Goal: Task Accomplishment & Management: Manage account settings

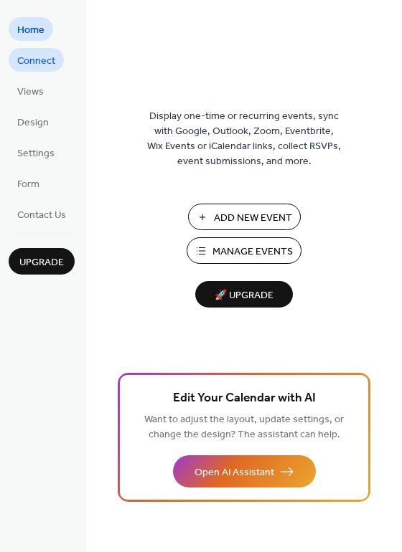
click at [28, 57] on span "Connect" at bounding box center [36, 61] width 38 height 15
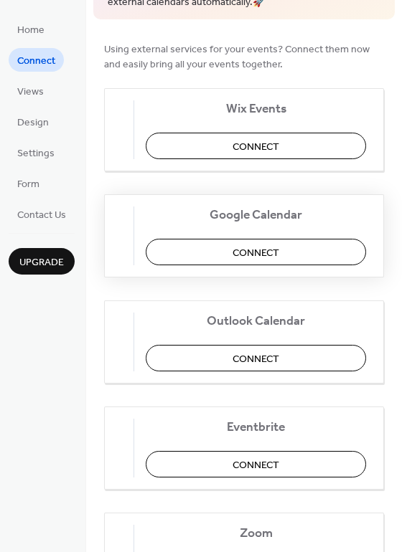
scroll to position [110, 0]
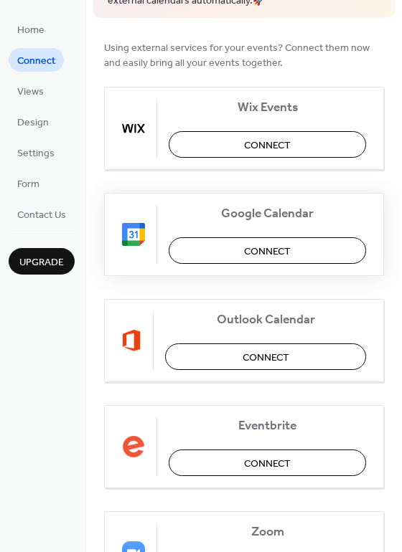
click at [253, 245] on span "Connect" at bounding box center [267, 251] width 47 height 15
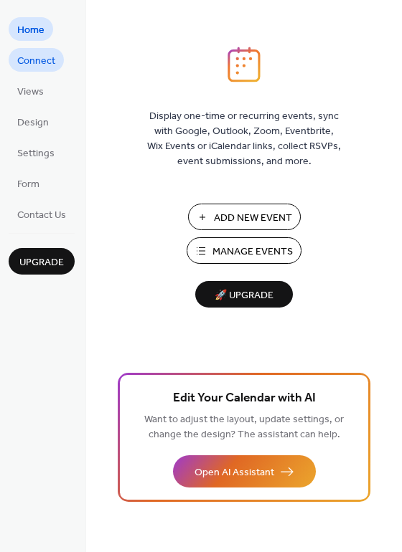
click at [31, 60] on span "Connect" at bounding box center [36, 61] width 38 height 15
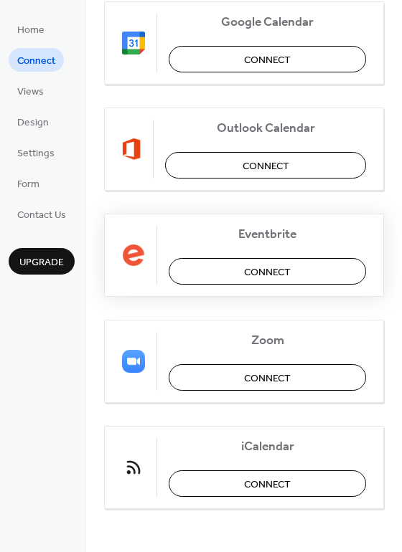
scroll to position [300, 0]
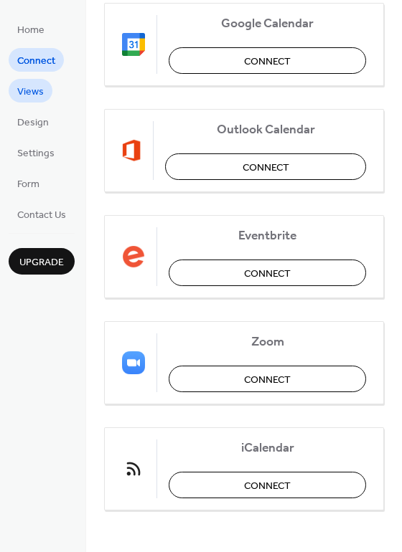
click at [24, 93] on span "Views" at bounding box center [30, 92] width 27 height 15
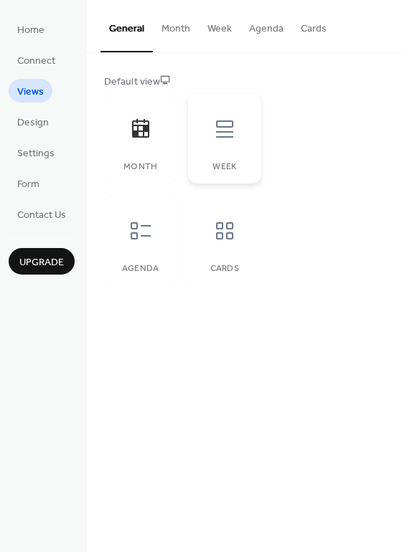
click at [228, 139] on icon at bounding box center [224, 129] width 23 height 23
click at [34, 123] on span "Design" at bounding box center [33, 123] width 32 height 15
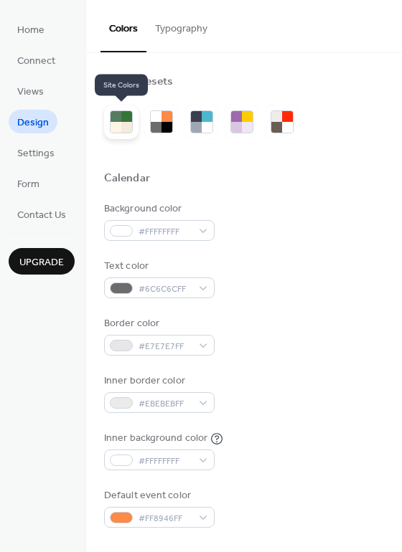
click at [118, 126] on div at bounding box center [115, 127] width 11 height 11
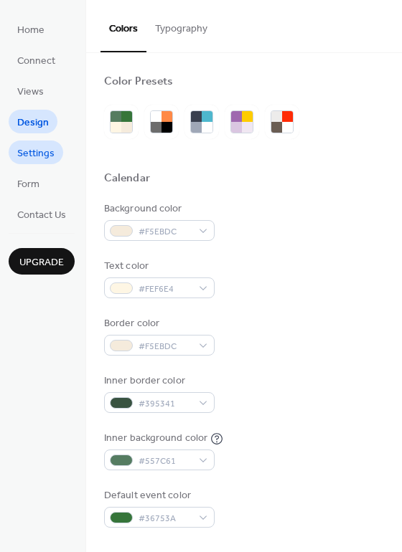
click at [32, 154] on span "Settings" at bounding box center [35, 153] width 37 height 15
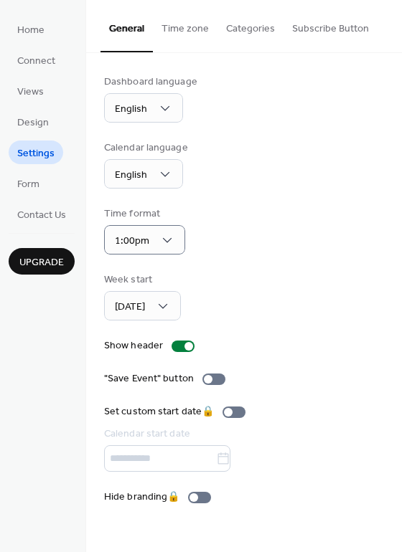
click at [241, 227] on div "Time format 1:00pm" at bounding box center [244, 231] width 280 height 48
click at [34, 183] on span "Form" at bounding box center [28, 184] width 22 height 15
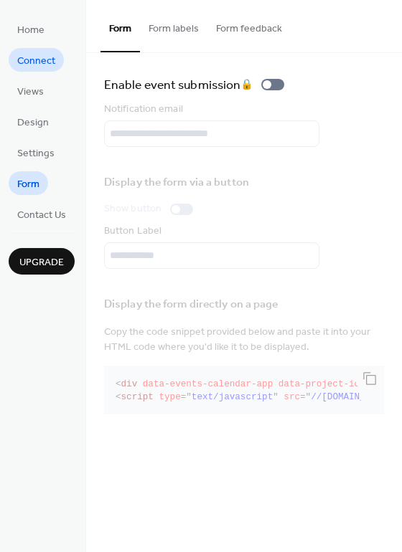
click at [44, 61] on span "Connect" at bounding box center [36, 61] width 38 height 15
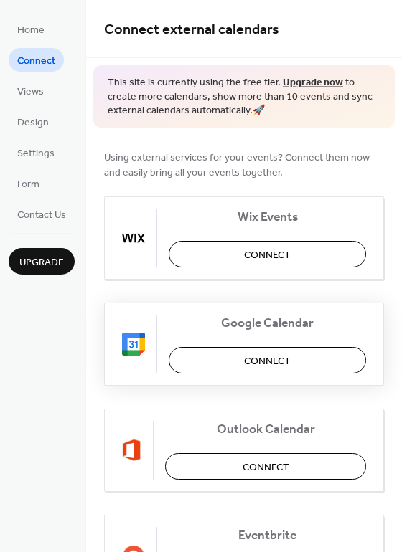
click at [244, 361] on span "Connect" at bounding box center [267, 361] width 47 height 15
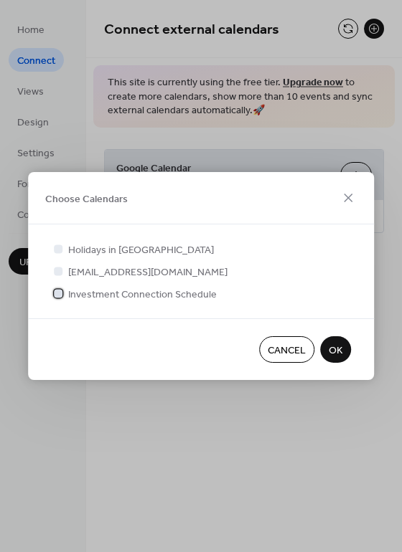
click at [57, 295] on div at bounding box center [58, 293] width 9 height 9
click at [336, 352] on span "OK" at bounding box center [336, 351] width 14 height 15
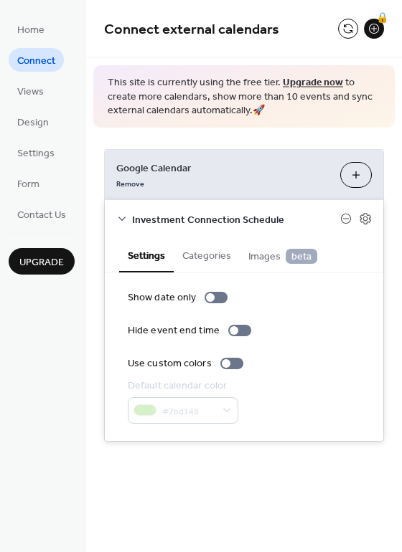
click at [208, 258] on button "Categories" at bounding box center [207, 254] width 66 height 33
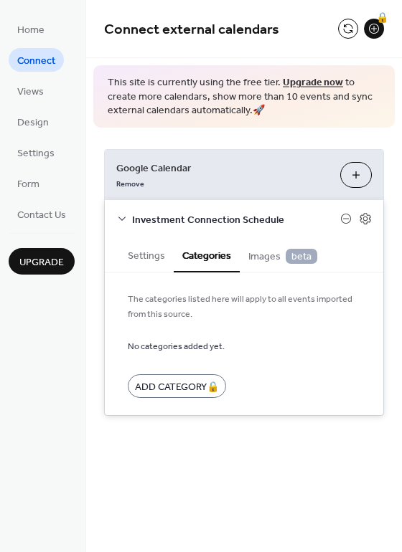
click at [268, 260] on span "Images beta" at bounding box center [282, 257] width 69 height 16
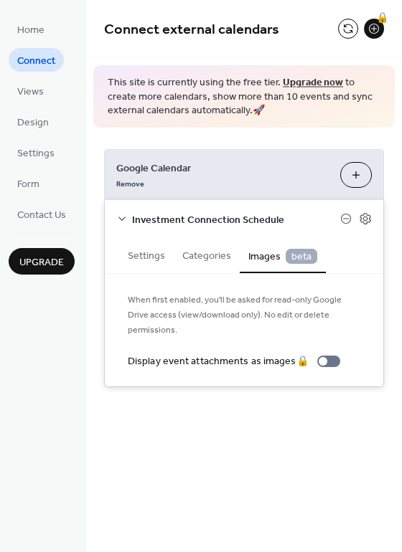
click at [354, 171] on button "Choose Calendars" at bounding box center [356, 175] width 32 height 26
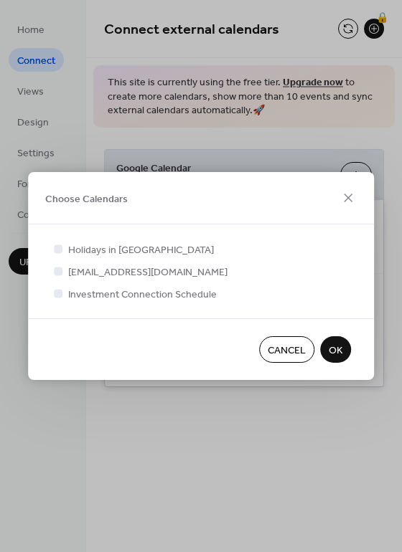
click at [342, 349] on span "OK" at bounding box center [336, 351] width 14 height 15
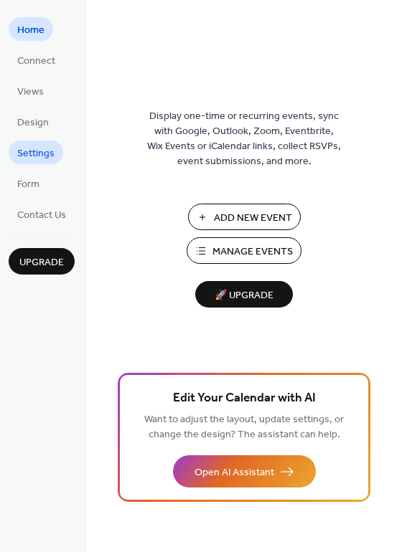
click at [32, 151] on span "Settings" at bounding box center [35, 153] width 37 height 15
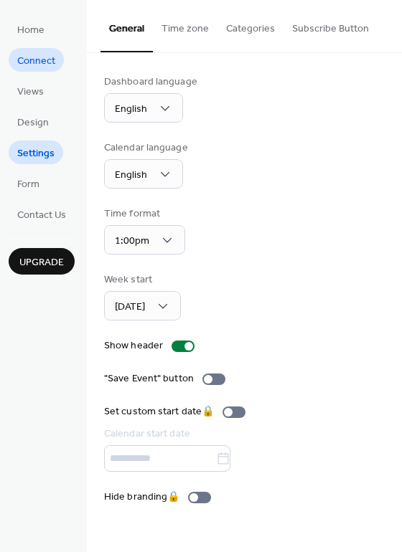
click at [35, 61] on span "Connect" at bounding box center [36, 61] width 38 height 15
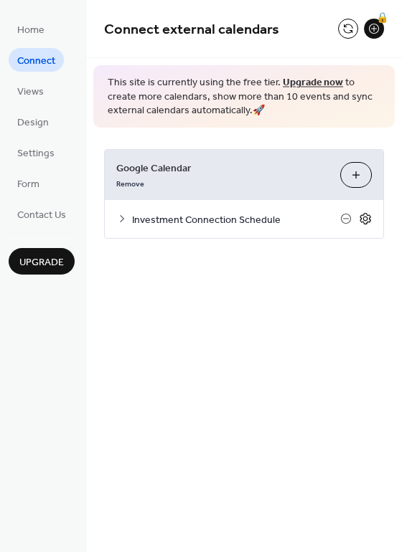
click at [366, 215] on icon at bounding box center [365, 218] width 13 height 13
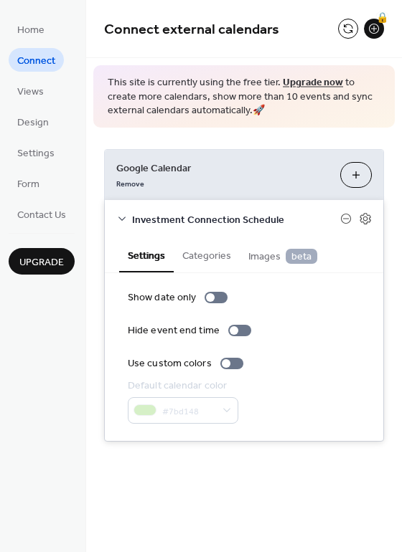
click at [357, 171] on button "Choose Calendars" at bounding box center [356, 175] width 32 height 26
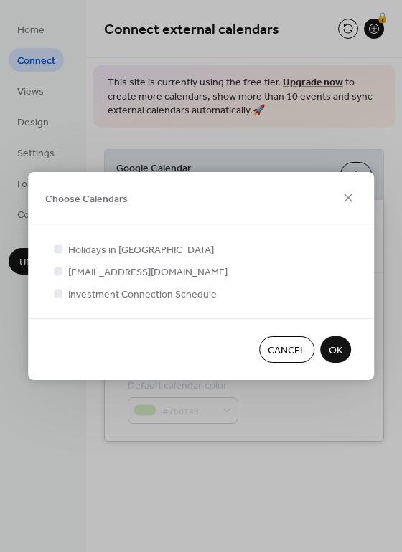
click at [339, 354] on span "OK" at bounding box center [336, 351] width 14 height 15
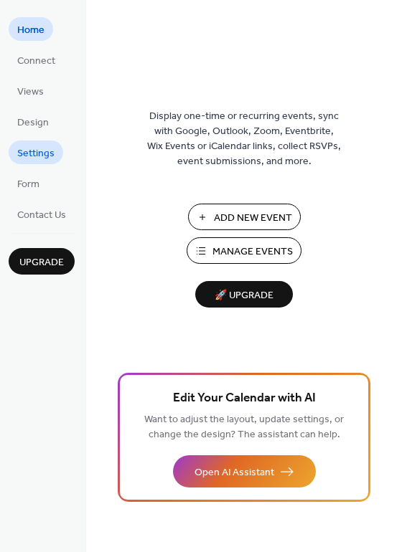
click at [35, 151] on span "Settings" at bounding box center [35, 153] width 37 height 15
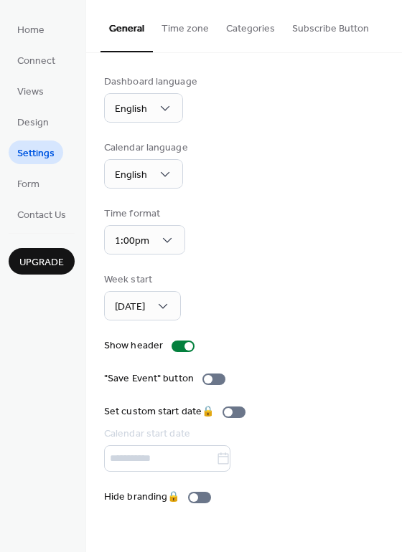
click at [244, 32] on button "Categories" at bounding box center [250, 25] width 66 height 51
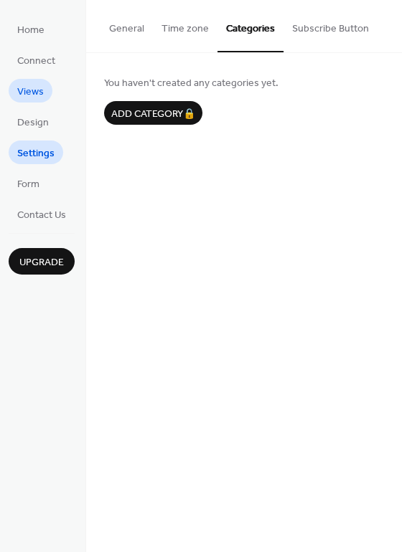
click at [37, 93] on span "Views" at bounding box center [30, 92] width 27 height 15
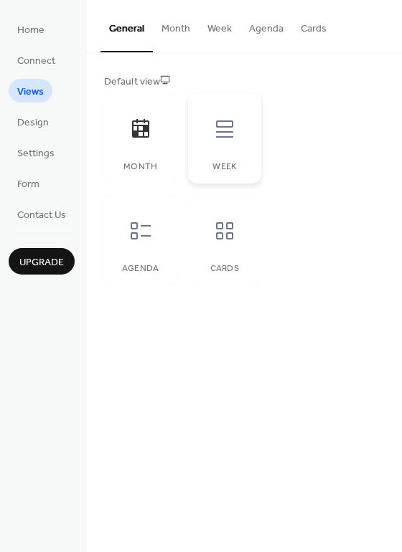
click at [231, 136] on icon at bounding box center [224, 129] width 23 height 23
click at [151, 150] on div at bounding box center [140, 129] width 43 height 43
click at [222, 156] on div "Week" at bounding box center [224, 138] width 72 height 90
click at [217, 24] on button "Week" at bounding box center [220, 25] width 42 height 51
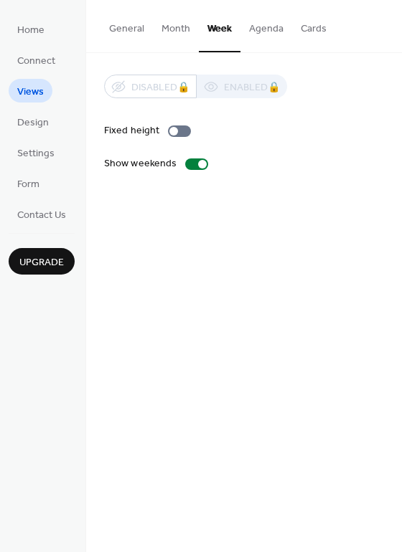
click at [181, 36] on button "Month" at bounding box center [176, 25] width 46 height 51
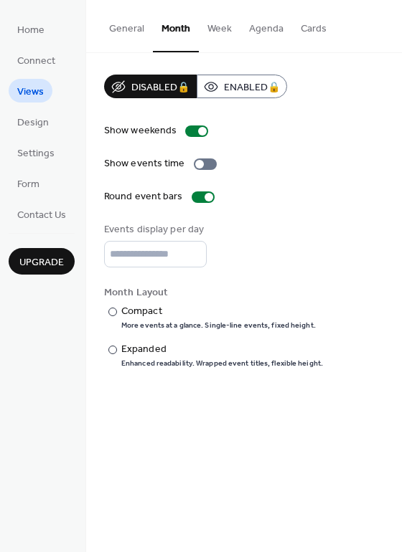
click at [217, 37] on button "Week" at bounding box center [220, 25] width 42 height 51
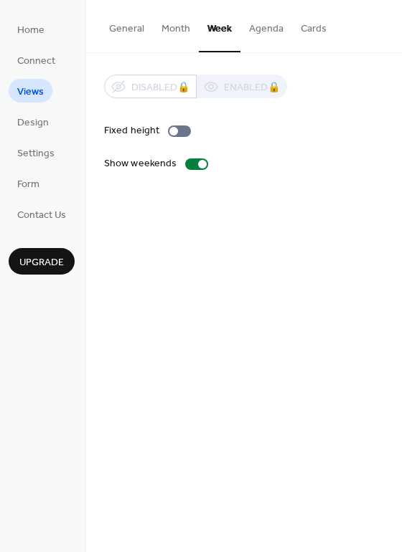
click at [273, 34] on button "Agenda" at bounding box center [266, 25] width 52 height 51
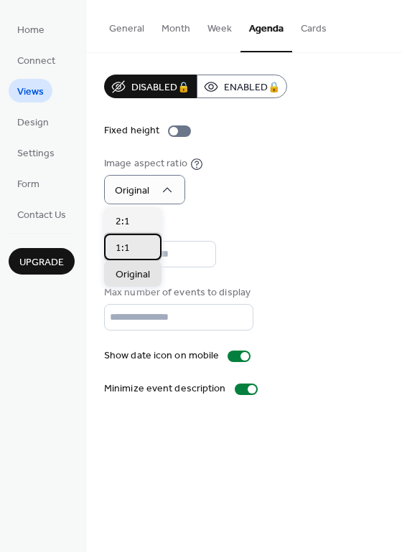
click at [132, 249] on div "1:1" at bounding box center [132, 247] width 57 height 27
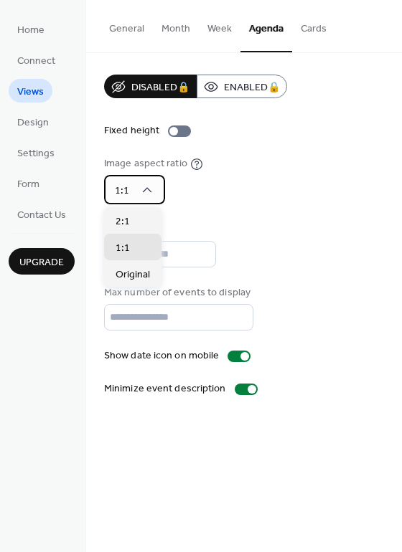
click at [136, 184] on div "1:1" at bounding box center [134, 189] width 61 height 29
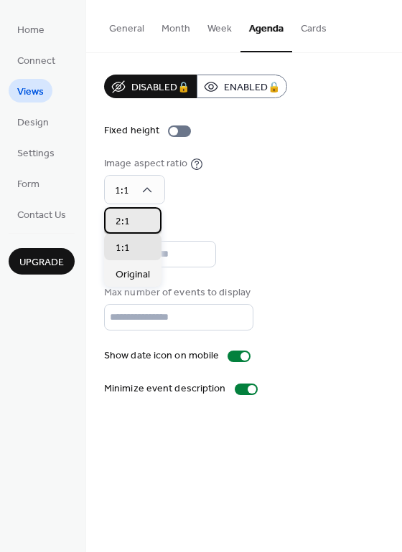
click at [128, 222] on span "2:1" at bounding box center [123, 222] width 14 height 15
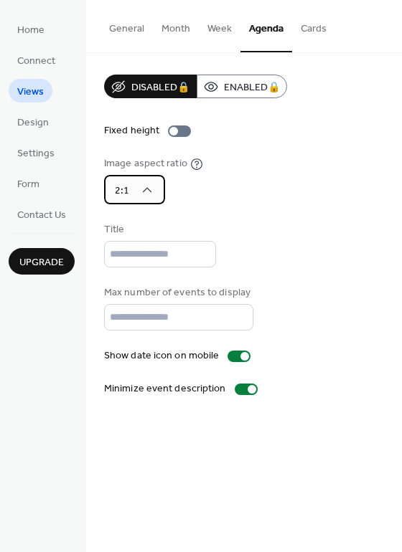
click at [135, 184] on div "2:1" at bounding box center [134, 189] width 61 height 29
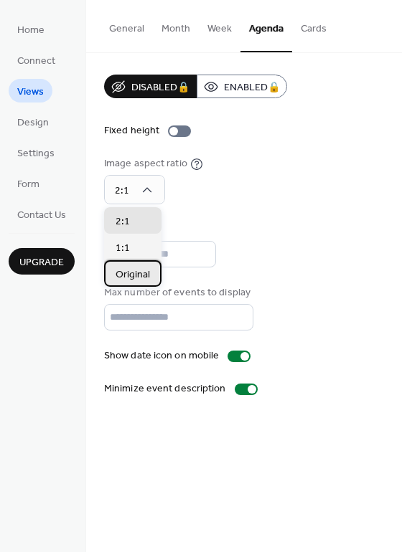
click at [134, 270] on span "Original" at bounding box center [133, 275] width 34 height 15
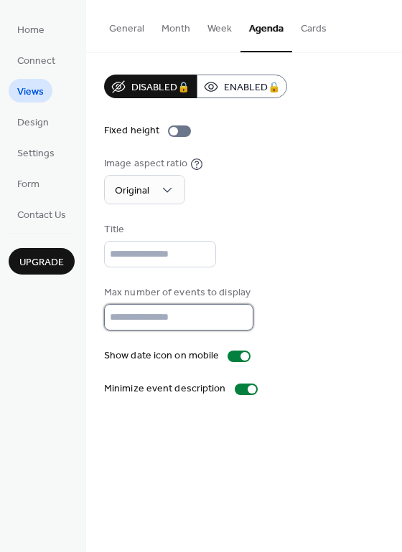
click at [236, 322] on input "**" at bounding box center [178, 317] width 149 height 27
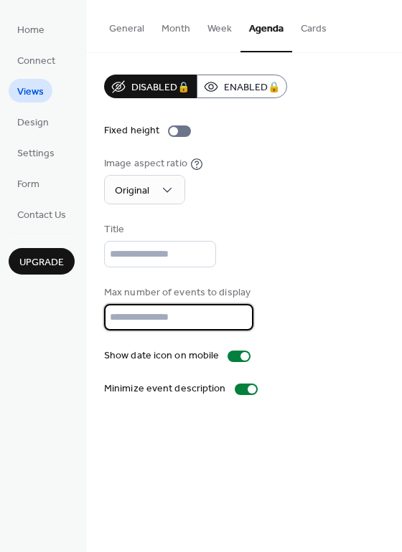
type input "*"
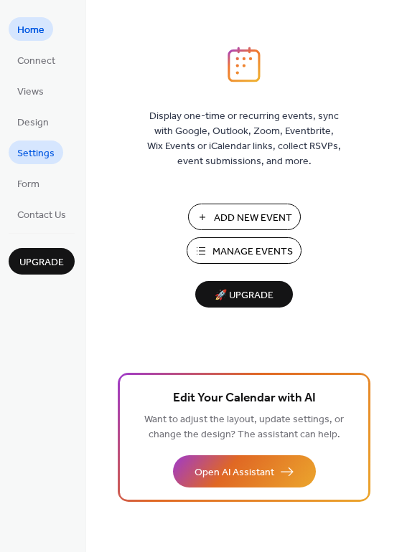
click at [30, 151] on span "Settings" at bounding box center [35, 153] width 37 height 15
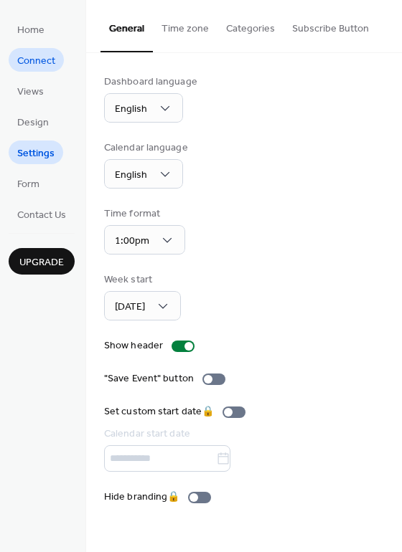
click at [34, 54] on span "Connect" at bounding box center [36, 61] width 38 height 15
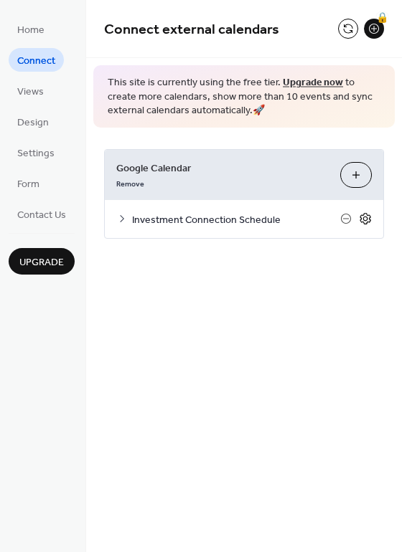
click at [367, 220] on icon at bounding box center [365, 219] width 5 height 5
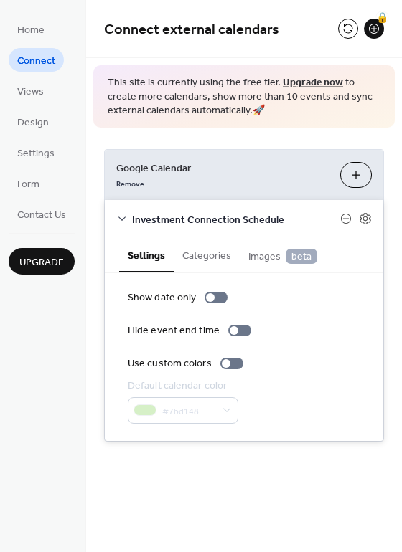
click at [207, 265] on button "Categories" at bounding box center [207, 254] width 66 height 33
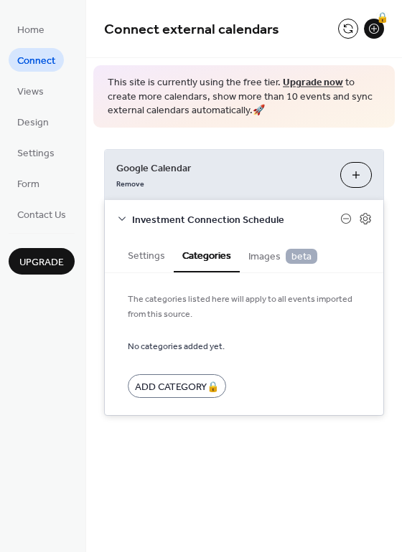
click at [265, 273] on div "The categories listed here will apply to all events imported from this source. …" at bounding box center [244, 344] width 278 height 142
click at [149, 265] on button "Settings" at bounding box center [146, 254] width 55 height 33
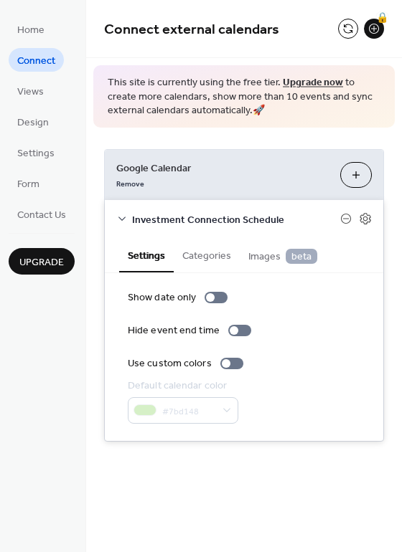
click at [29, 103] on ul "Home Connect Views Design Settings Form Contact Us" at bounding box center [42, 121] width 66 height 209
click at [27, 103] on ul "Home Connect Views Design Settings Form Contact Us" at bounding box center [42, 121] width 66 height 209
click at [357, 184] on button "Choose Calendars" at bounding box center [356, 175] width 32 height 26
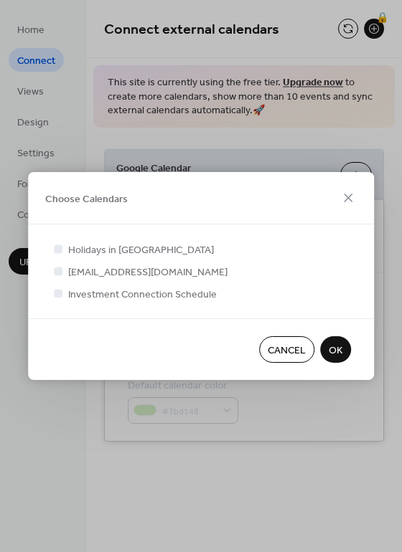
click at [342, 357] on span "OK" at bounding box center [336, 351] width 14 height 15
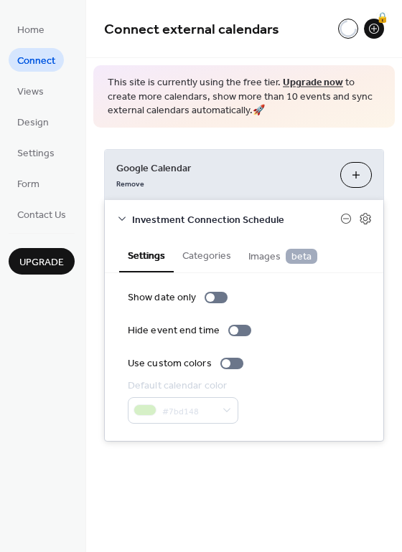
click at [345, 230] on div "Investment Connection Schedule" at bounding box center [244, 219] width 278 height 38
click at [26, 100] on span "Views" at bounding box center [30, 92] width 27 height 15
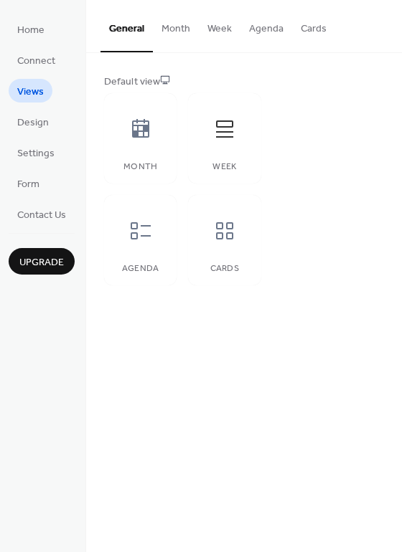
click at [214, 45] on button "Week" at bounding box center [220, 25] width 42 height 51
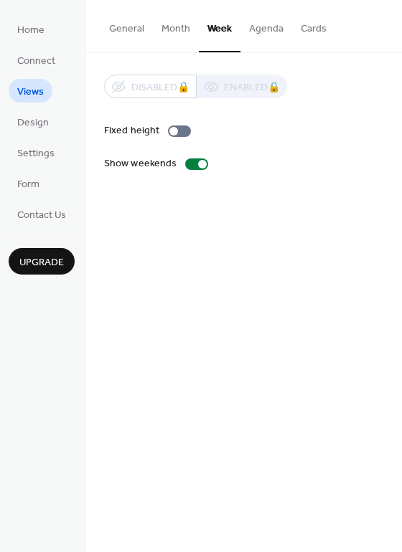
click at [263, 42] on button "Agenda" at bounding box center [266, 25] width 52 height 51
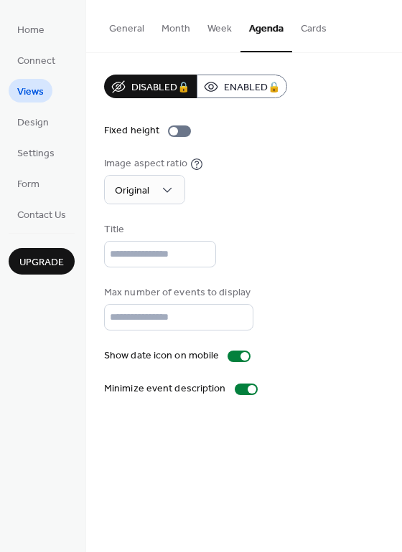
click at [217, 39] on button "Week" at bounding box center [220, 25] width 42 height 51
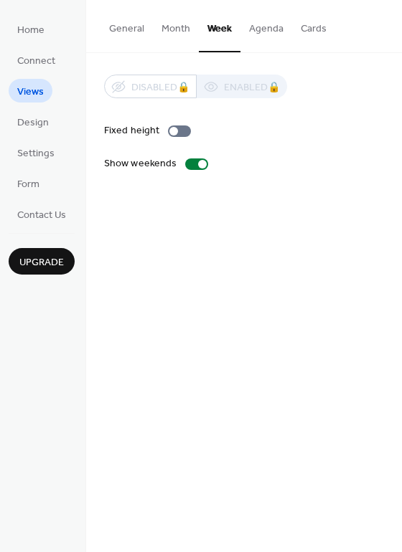
click at [33, 135] on ul "Home Connect Views Design Settings Form Contact Us" at bounding box center [42, 121] width 66 height 209
click at [27, 69] on span "Connect" at bounding box center [36, 61] width 38 height 15
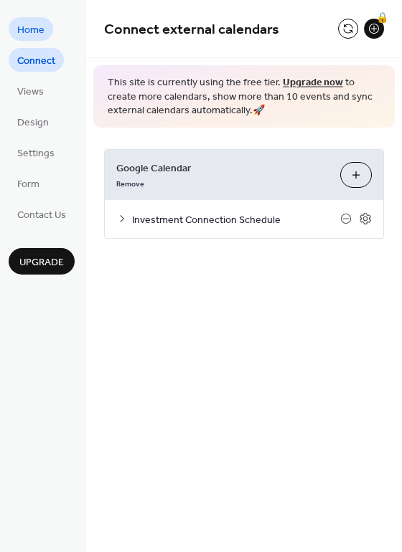
click at [27, 38] on span "Home" at bounding box center [30, 30] width 27 height 15
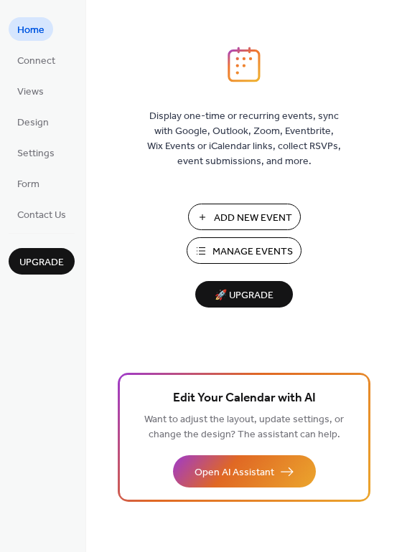
click at [216, 248] on span "Manage Events" at bounding box center [252, 252] width 80 height 15
click at [31, 161] on span "Settings" at bounding box center [35, 153] width 37 height 15
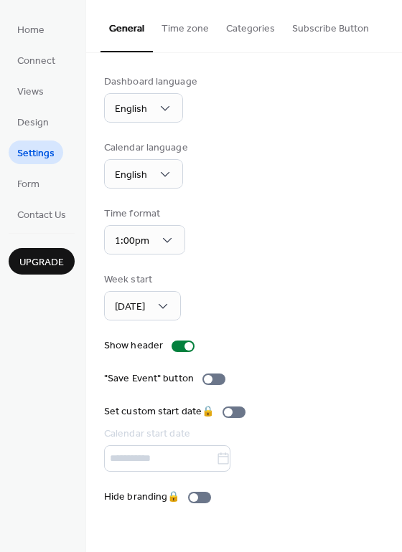
click at [254, 24] on button "Categories" at bounding box center [250, 25] width 66 height 51
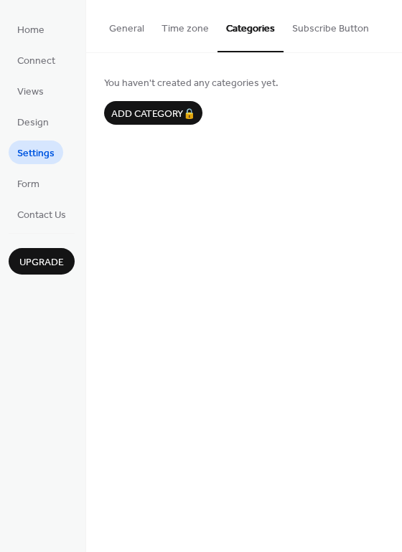
click at [326, 39] on button "Subscribe Button" at bounding box center [330, 25] width 94 height 51
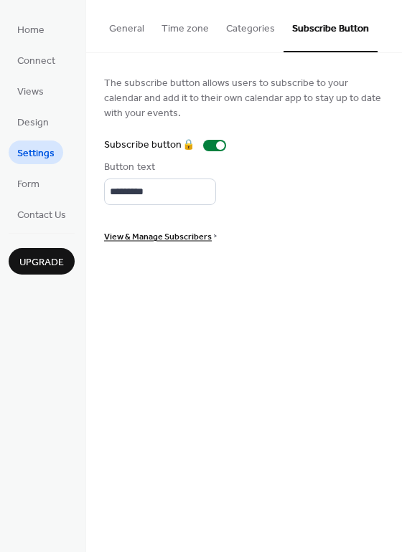
click at [243, 29] on button "Categories" at bounding box center [250, 25] width 66 height 51
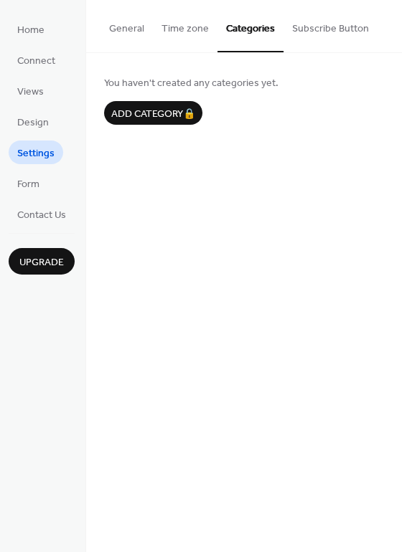
click at [307, 21] on button "Subscribe Button" at bounding box center [330, 25] width 94 height 51
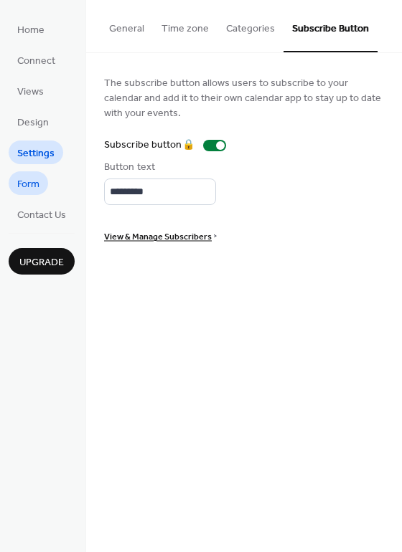
click at [25, 187] on span "Form" at bounding box center [28, 184] width 22 height 15
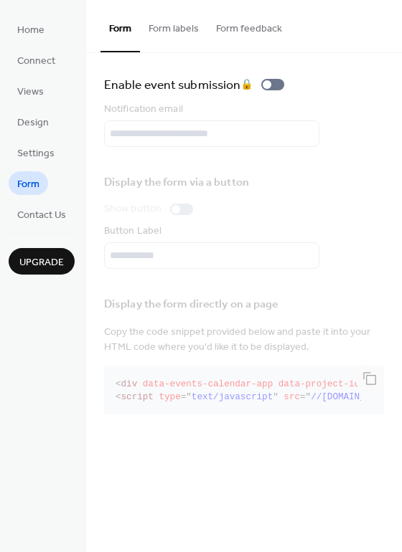
click at [172, 29] on button "Form labels" at bounding box center [173, 25] width 67 height 51
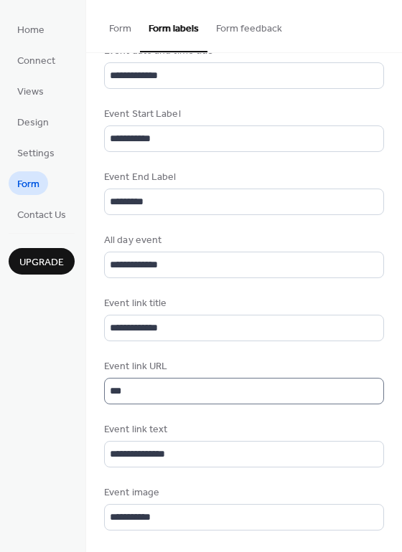
scroll to position [672, 0]
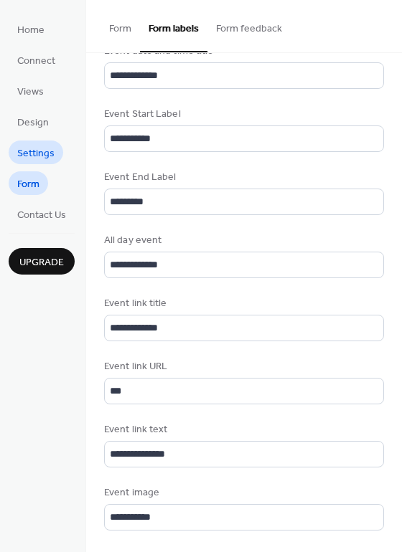
click at [32, 151] on span "Settings" at bounding box center [35, 153] width 37 height 15
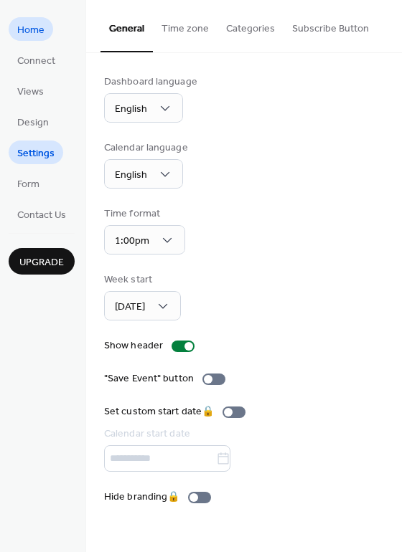
click at [32, 32] on span "Home" at bounding box center [30, 30] width 27 height 15
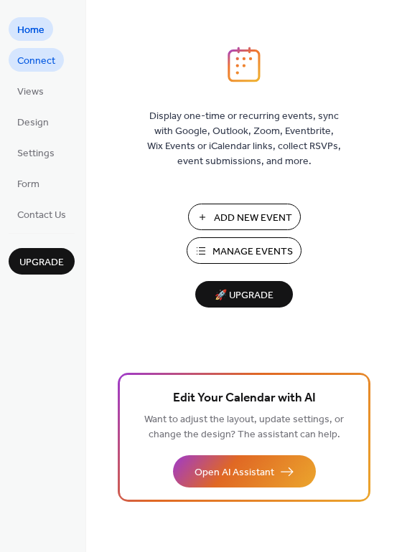
click at [36, 63] on span "Connect" at bounding box center [36, 61] width 38 height 15
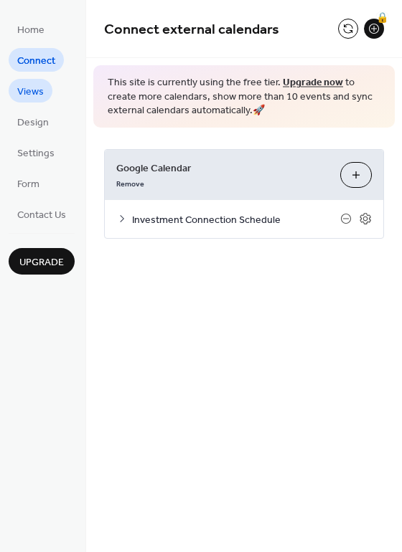
click at [34, 92] on span "Views" at bounding box center [30, 92] width 27 height 15
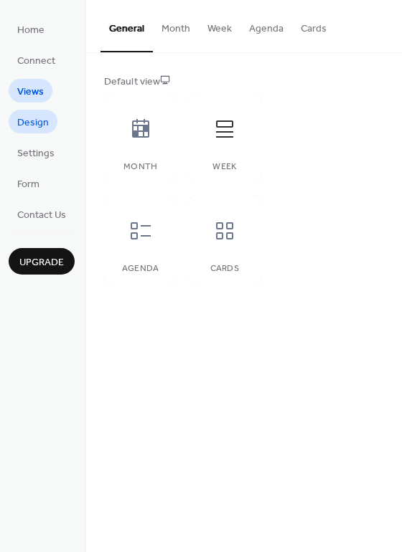
drag, startPoint x: 29, startPoint y: 119, endPoint x: 36, endPoint y: 130, distance: 12.6
click at [29, 119] on span "Design" at bounding box center [33, 123] width 32 height 15
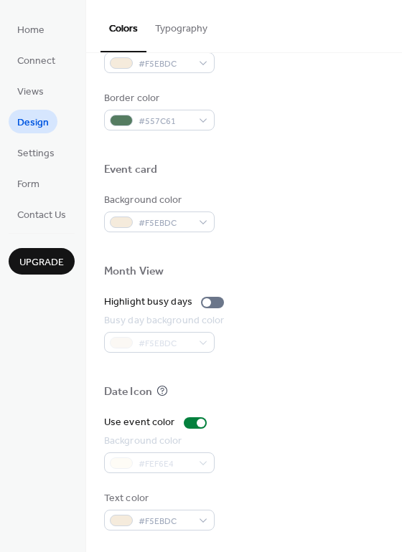
scroll to position [614, 0]
click at [204, 301] on div at bounding box center [206, 302] width 9 height 9
click at [214, 303] on div at bounding box center [218, 302] width 9 height 9
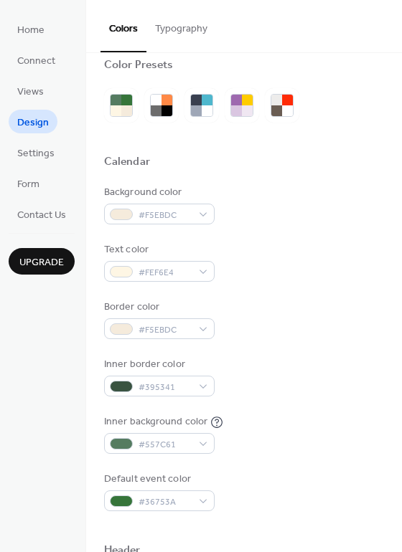
scroll to position [29, 0]
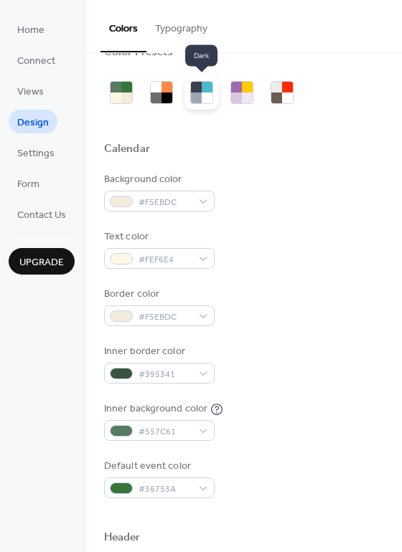
click at [202, 90] on div at bounding box center [207, 87] width 11 height 11
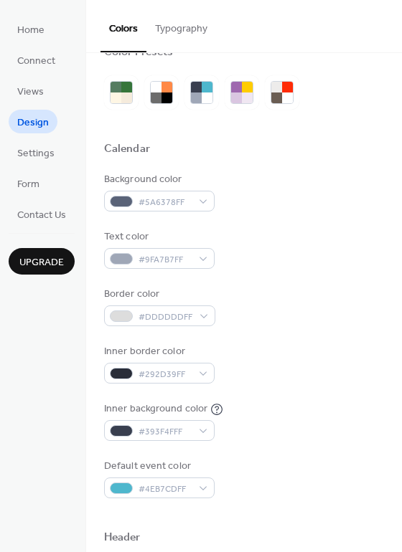
click at [300, 471] on div "Default event color #4EB7CDFF" at bounding box center [244, 478] width 280 height 39
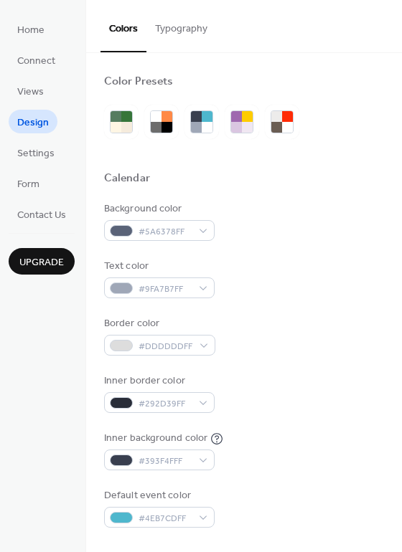
scroll to position [0, 0]
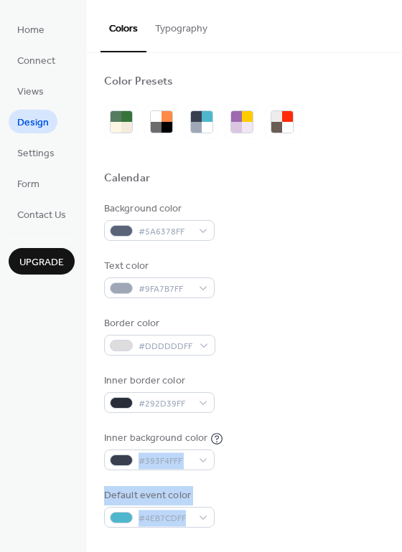
drag, startPoint x: 306, startPoint y: 479, endPoint x: 357, endPoint y: 531, distance: 72.0
click at [345, 466] on div "Inner background color #393F4FFF" at bounding box center [244, 450] width 280 height 39
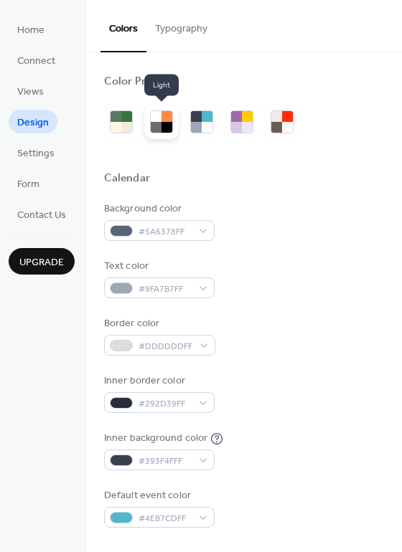
click at [166, 121] on div at bounding box center [166, 116] width 11 height 11
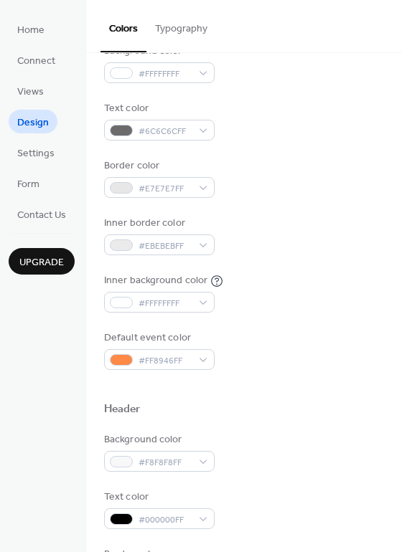
scroll to position [147, 0]
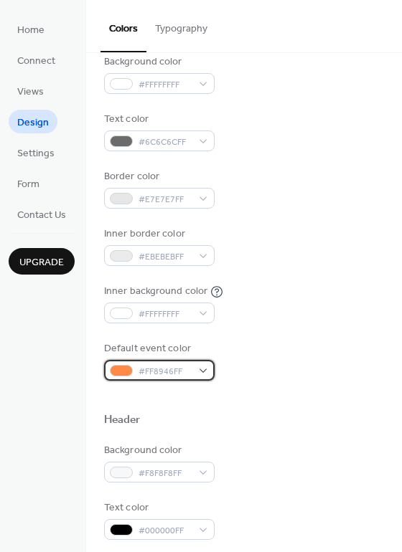
click at [181, 370] on span "#FF8946FF" at bounding box center [164, 371] width 53 height 15
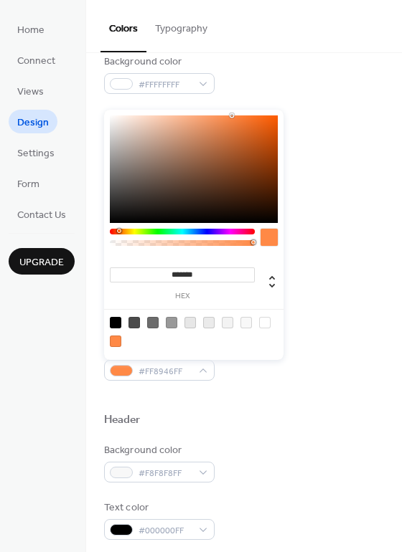
click at [324, 359] on div "Default event color #FF8946FF" at bounding box center [244, 361] width 280 height 39
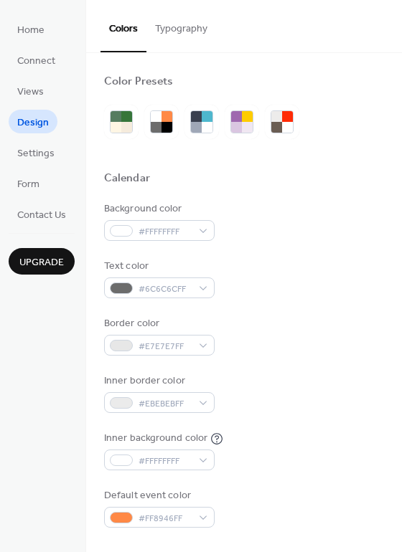
scroll to position [0, 0]
click at [125, 123] on div at bounding box center [126, 127] width 11 height 11
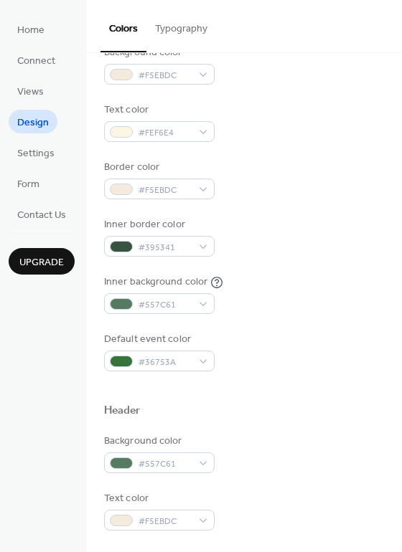
scroll to position [161, 0]
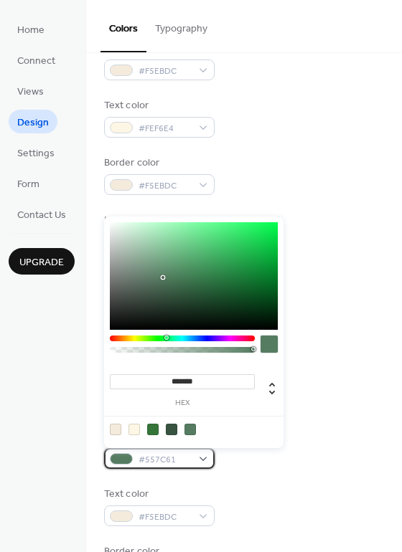
click at [187, 462] on span "#557C61" at bounding box center [164, 460] width 53 height 15
click at [131, 429] on div at bounding box center [133, 429] width 11 height 11
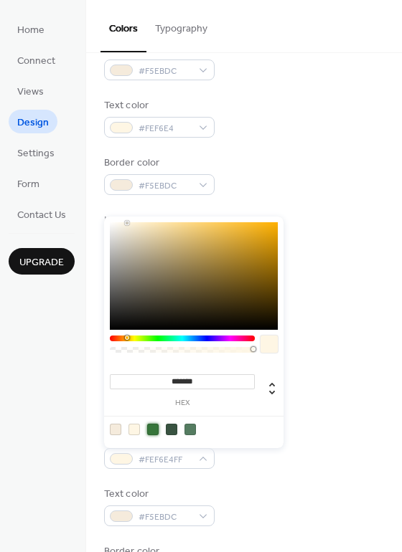
click at [153, 428] on div at bounding box center [152, 429] width 11 height 11
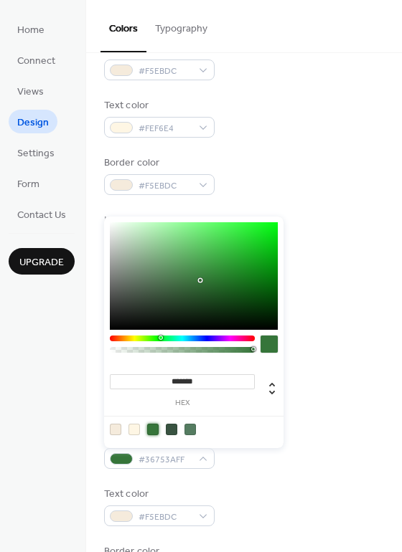
click at [173, 427] on div at bounding box center [171, 429] width 11 height 11
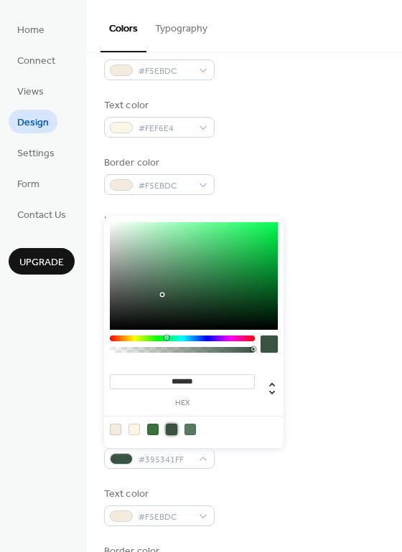
click at [192, 427] on div at bounding box center [189, 429] width 11 height 11
type input "*******"
click at [296, 486] on div "Background color #557C61FF Text color #F5EBDC Border color #557C61" at bounding box center [244, 507] width 280 height 154
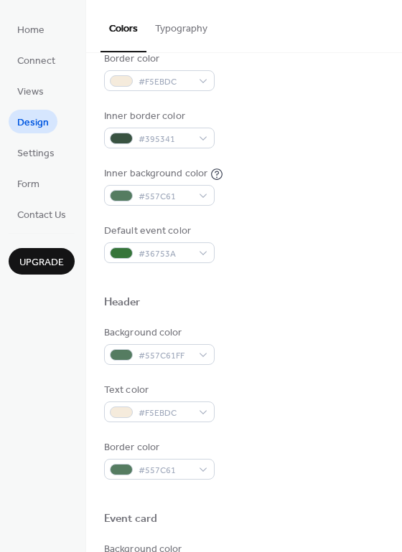
scroll to position [265, 0]
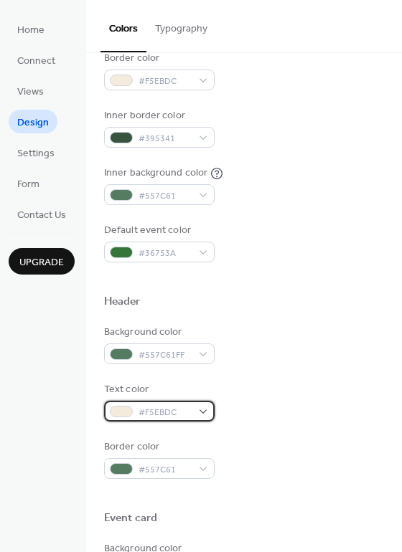
click at [200, 410] on div "#F5EBDC" at bounding box center [159, 411] width 110 height 21
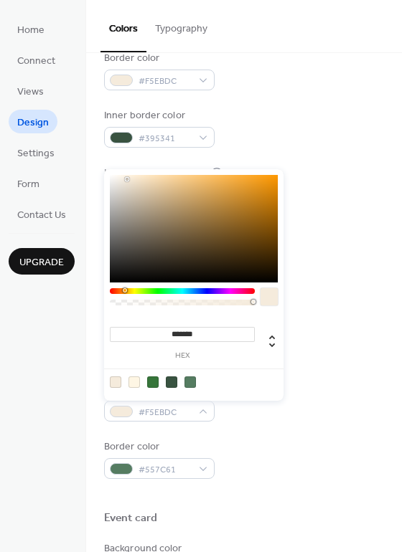
click at [318, 435] on div "Background color #557C61FF Text color #F5EBDC Border color #557C61" at bounding box center [244, 402] width 280 height 154
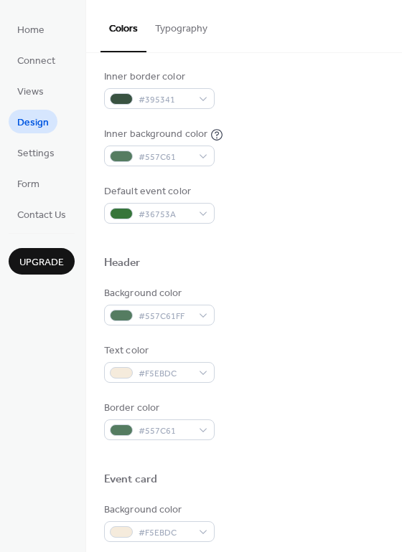
scroll to position [296, 0]
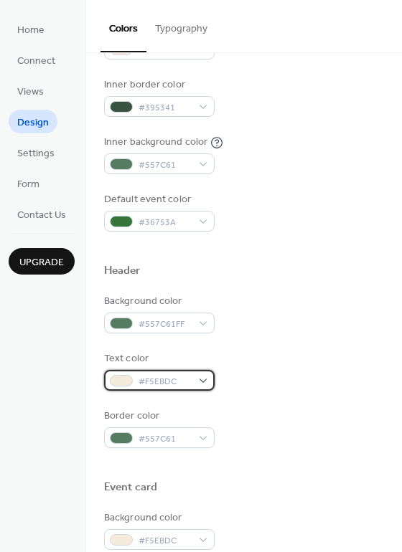
click at [191, 382] on span "#F5EBDC" at bounding box center [164, 382] width 53 height 15
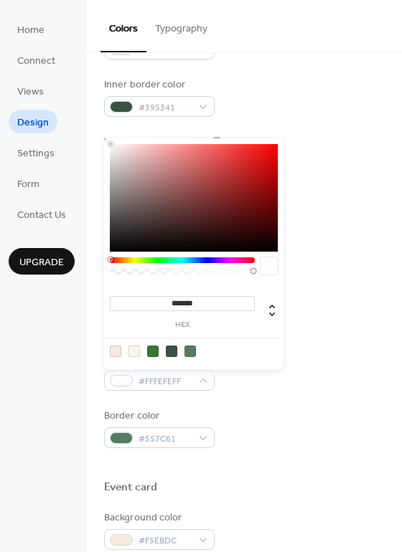
type input "*******"
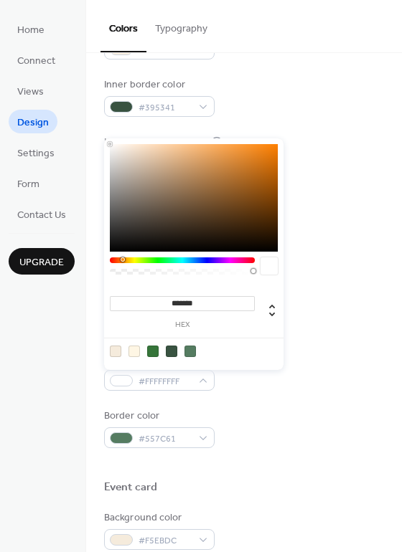
drag, startPoint x: 128, startPoint y: 150, endPoint x: 105, endPoint y: 138, distance: 26.0
click at [105, 138] on div "******* hex" at bounding box center [193, 253] width 179 height 235
click at [270, 265] on div at bounding box center [268, 266] width 17 height 17
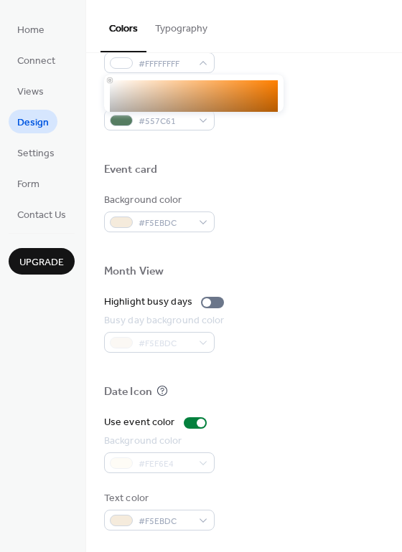
scroll to position [614, 0]
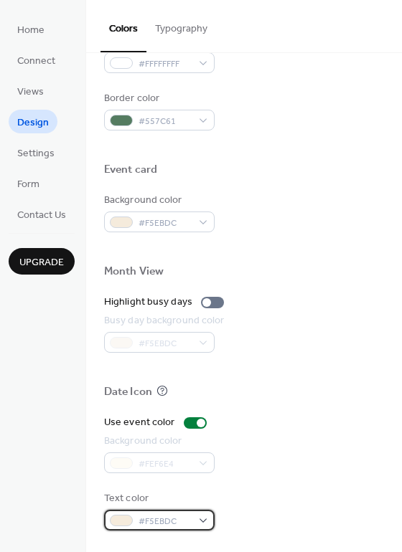
click at [199, 524] on div "#F5EBDC" at bounding box center [159, 520] width 110 height 21
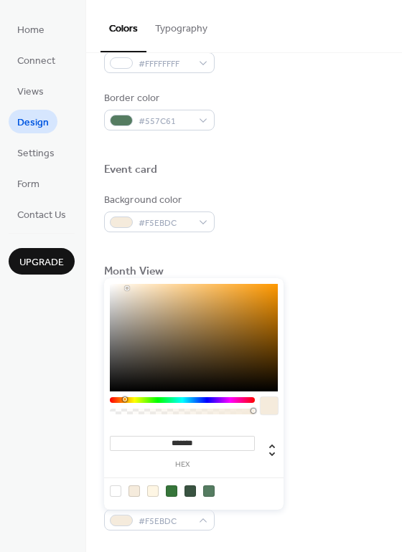
click at [116, 488] on div at bounding box center [115, 491] width 11 height 11
type input "*******"
click at [321, 441] on div "Background color #FEF6E4" at bounding box center [244, 453] width 280 height 39
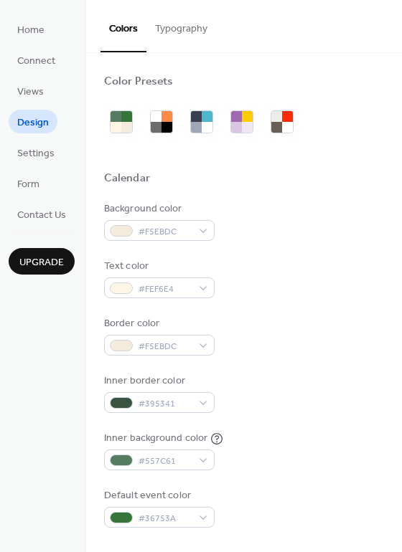
scroll to position [0, 0]
click at [191, 291] on span "#FEF6E4" at bounding box center [164, 289] width 53 height 15
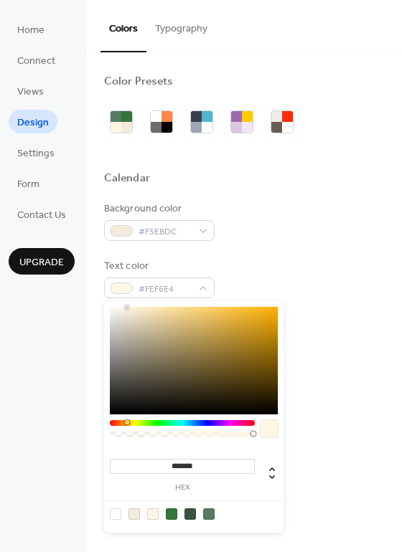
click at [114, 516] on div at bounding box center [115, 514] width 11 height 11
type input "*******"
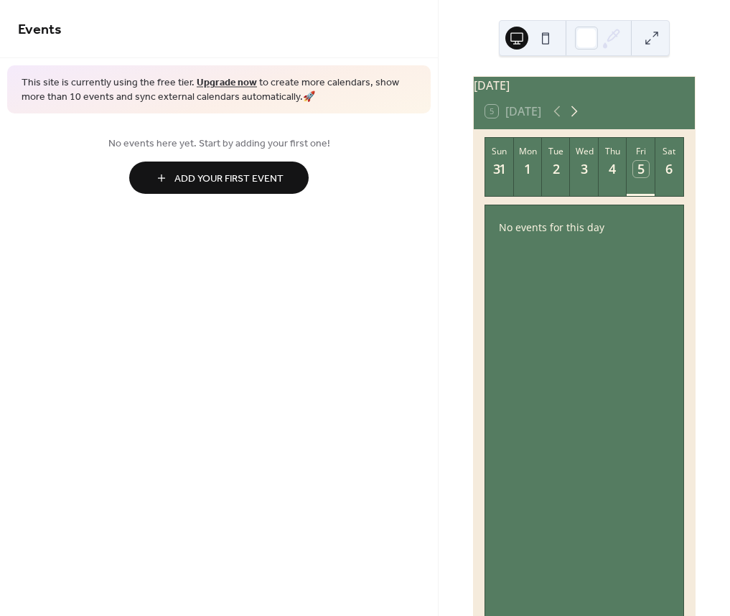
click at [573, 119] on icon at bounding box center [573, 111] width 17 height 17
click at [574, 120] on icon at bounding box center [573, 111] width 17 height 17
click at [552, 177] on div "30" at bounding box center [555, 169] width 17 height 17
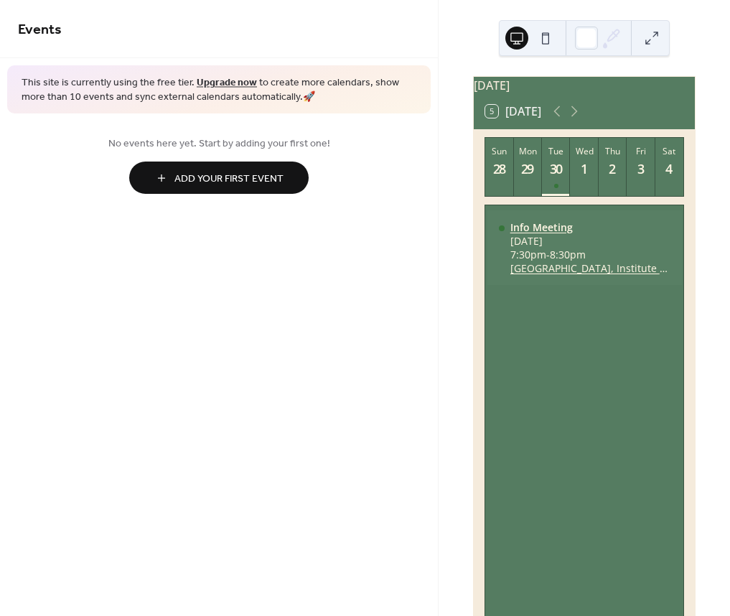
click at [540, 234] on div "Info Meeting" at bounding box center [590, 227] width 160 height 14
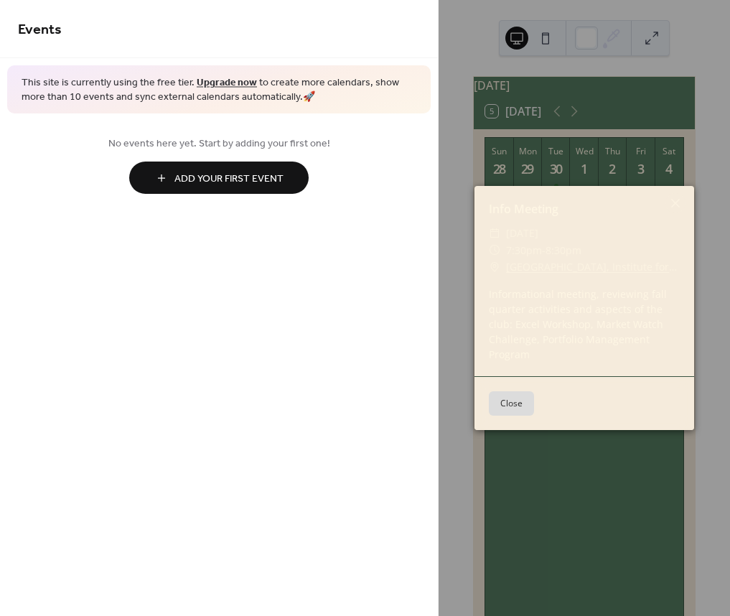
click at [512, 400] on button "Close" at bounding box center [511, 403] width 45 height 24
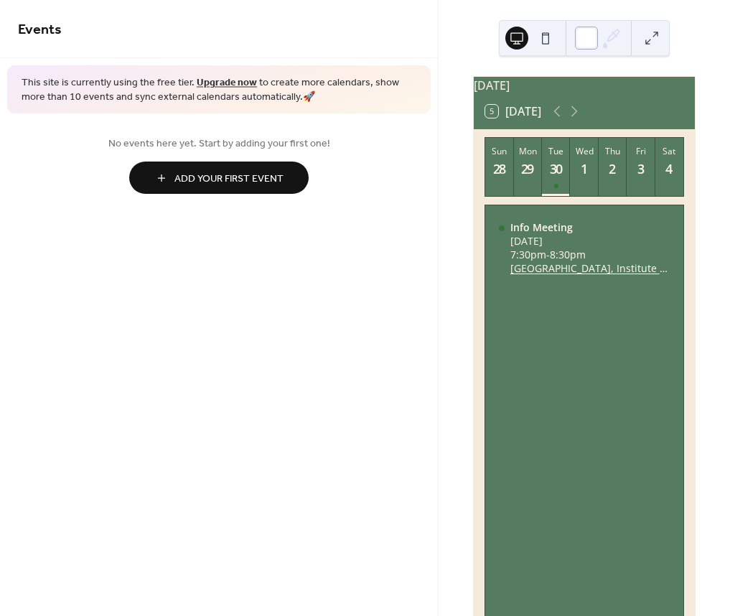
click at [587, 39] on div at bounding box center [586, 38] width 23 height 23
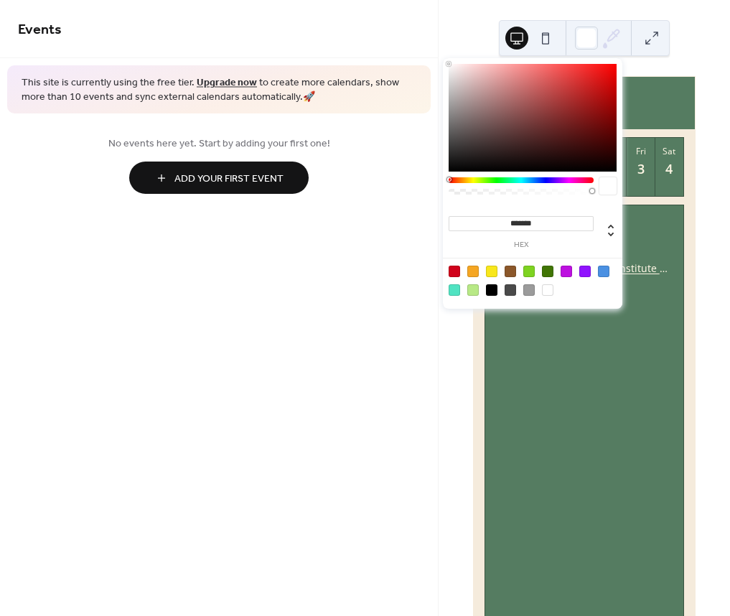
click at [614, 35] on icon at bounding box center [612, 38] width 22 height 22
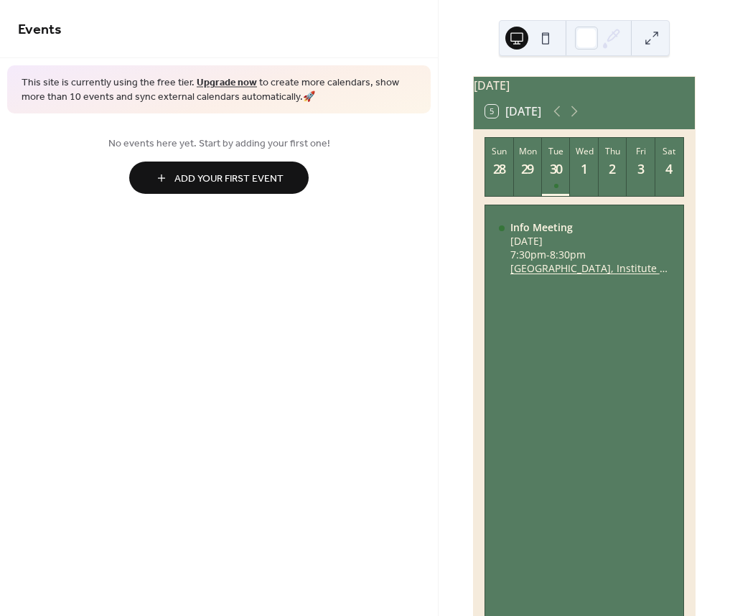
click at [547, 33] on button at bounding box center [545, 38] width 23 height 23
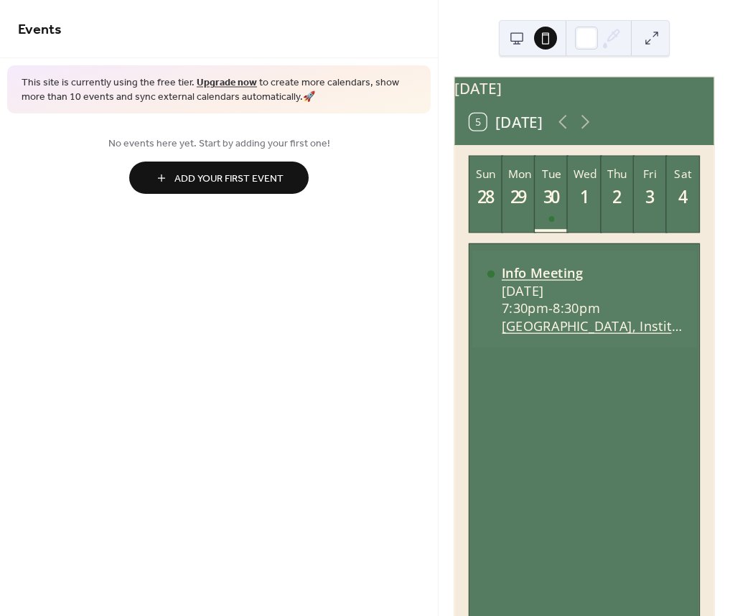
click at [526, 281] on div "Info Meeting" at bounding box center [592, 272] width 180 height 18
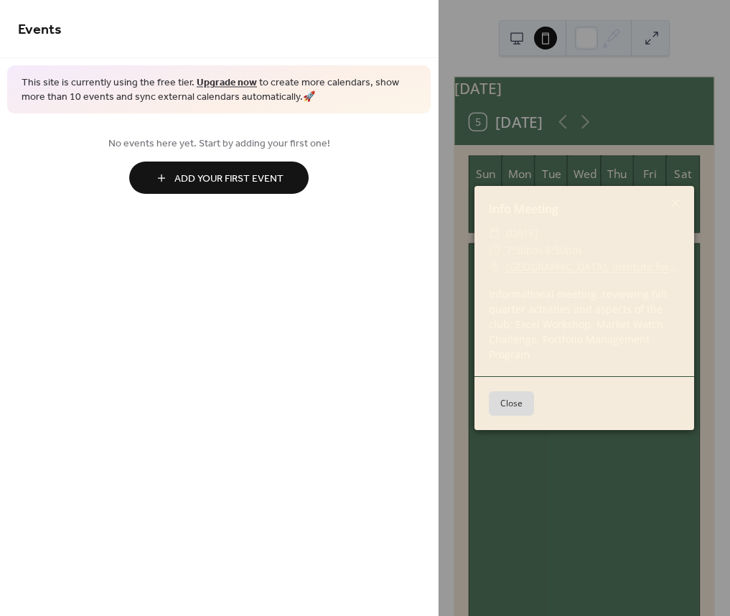
click at [512, 401] on button "Close" at bounding box center [511, 403] width 45 height 24
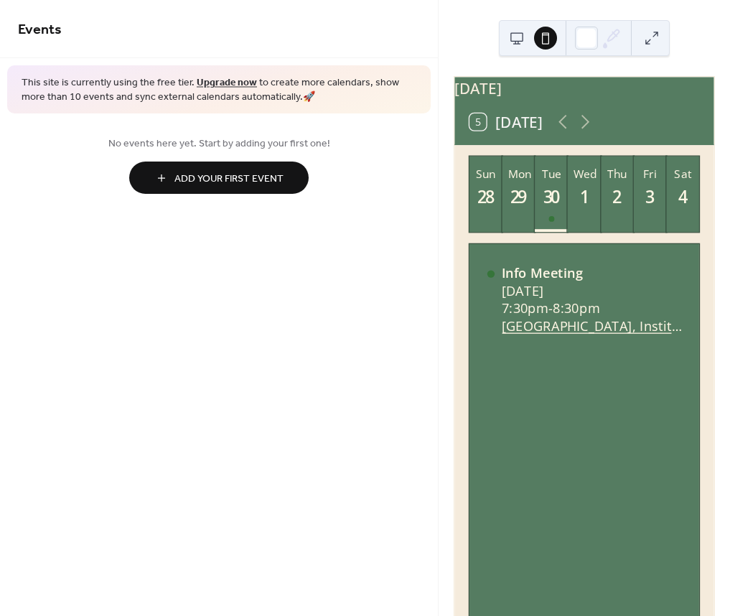
click at [518, 37] on button at bounding box center [516, 38] width 23 height 23
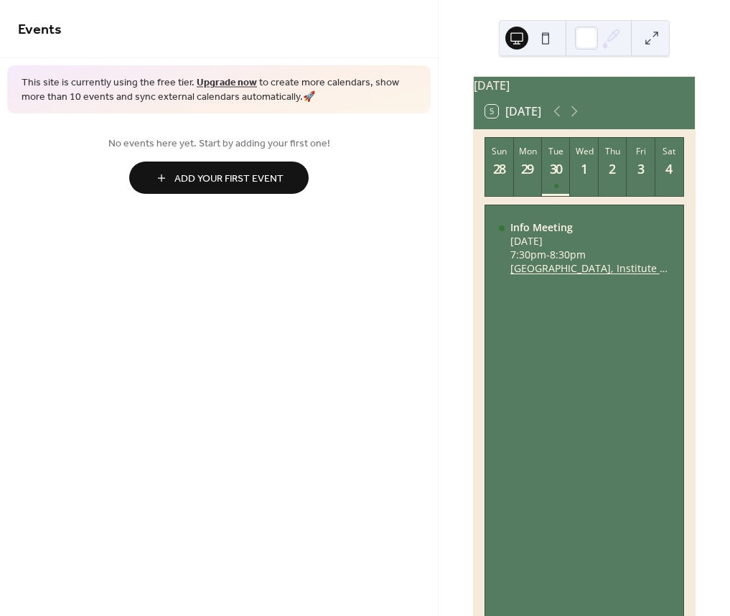
click at [649, 39] on button at bounding box center [651, 38] width 23 height 23
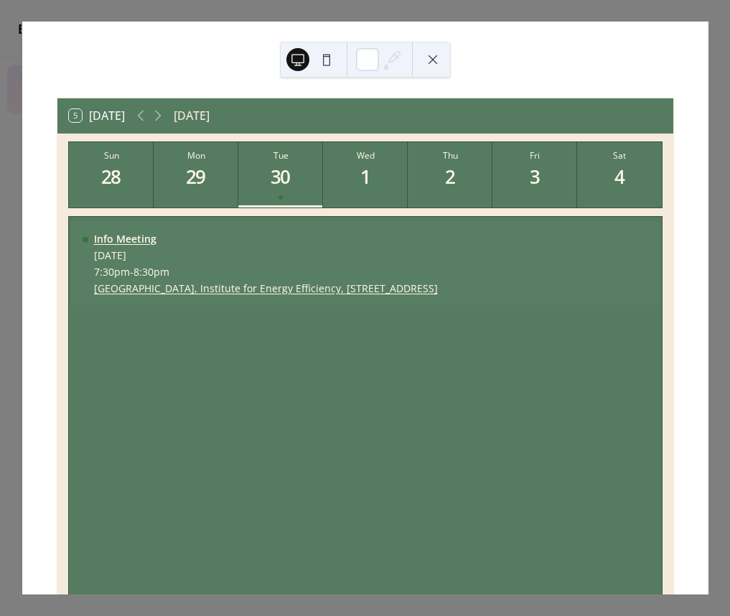
click at [116, 236] on div "Info Meeting" at bounding box center [266, 239] width 344 height 14
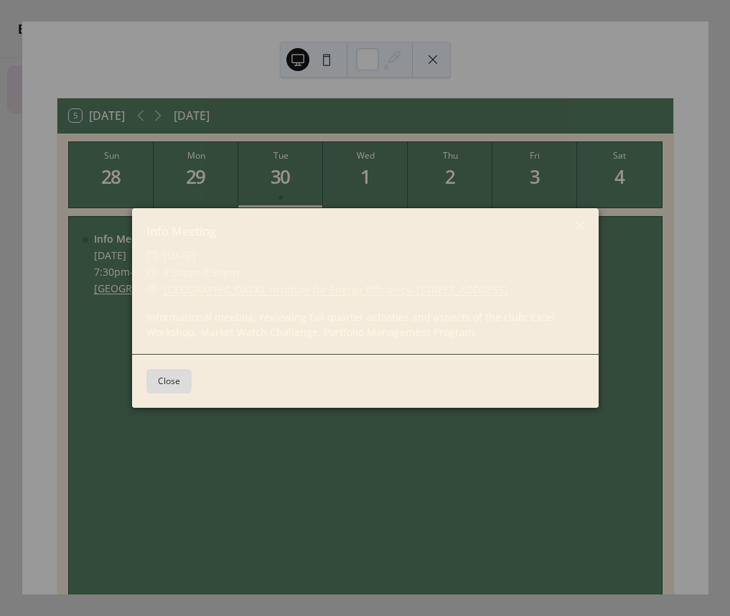
click at [164, 385] on button "Close" at bounding box center [168, 381] width 45 height 24
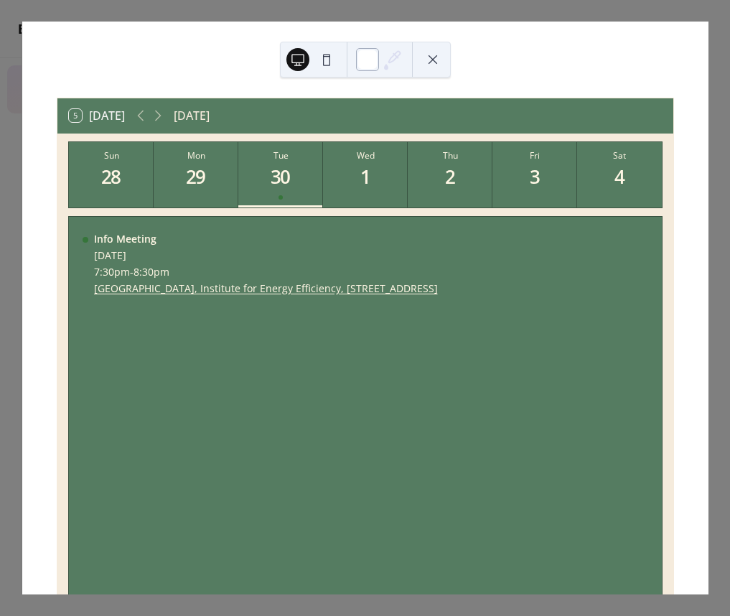
click at [367, 56] on div at bounding box center [367, 59] width 23 height 23
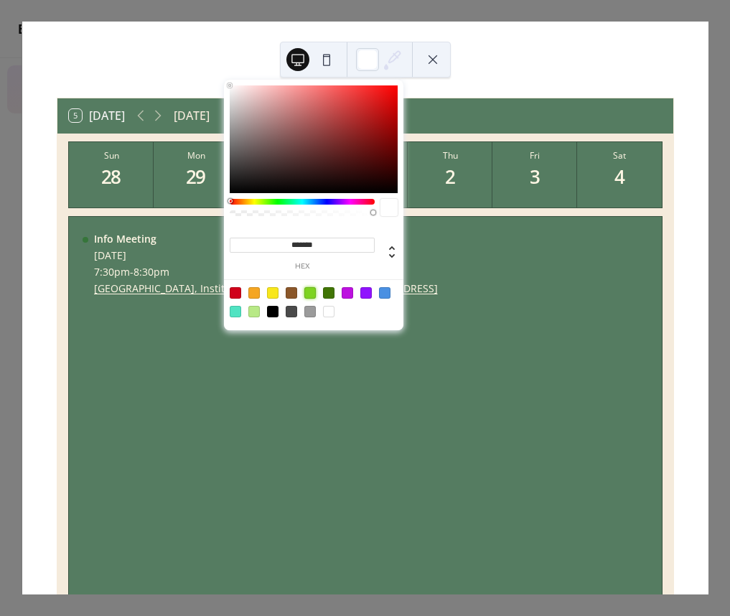
click at [311, 293] on div at bounding box center [309, 292] width 11 height 11
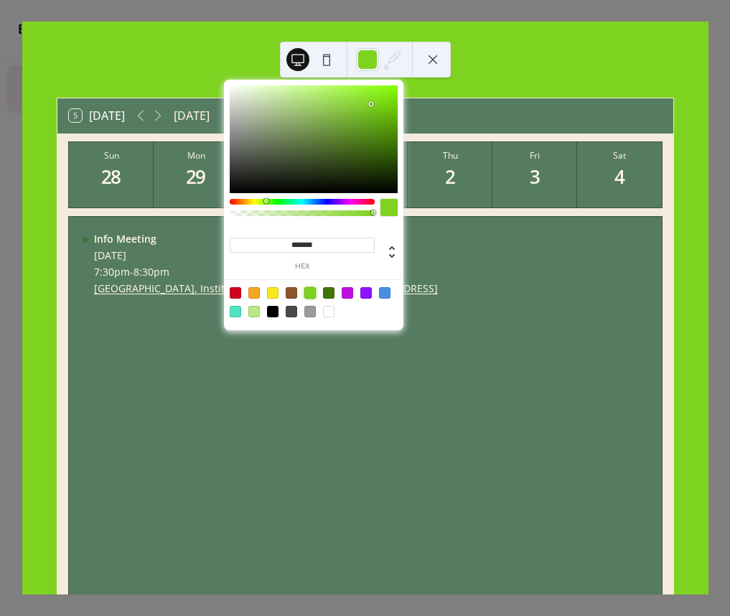
click at [327, 309] on div at bounding box center [328, 311] width 11 height 11
type input "*******"
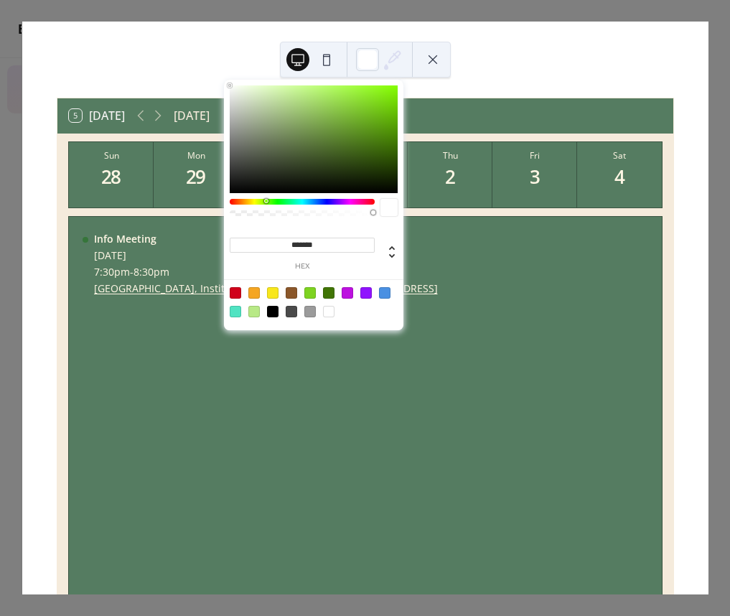
click at [444, 57] on div at bounding box center [365, 60] width 171 height 36
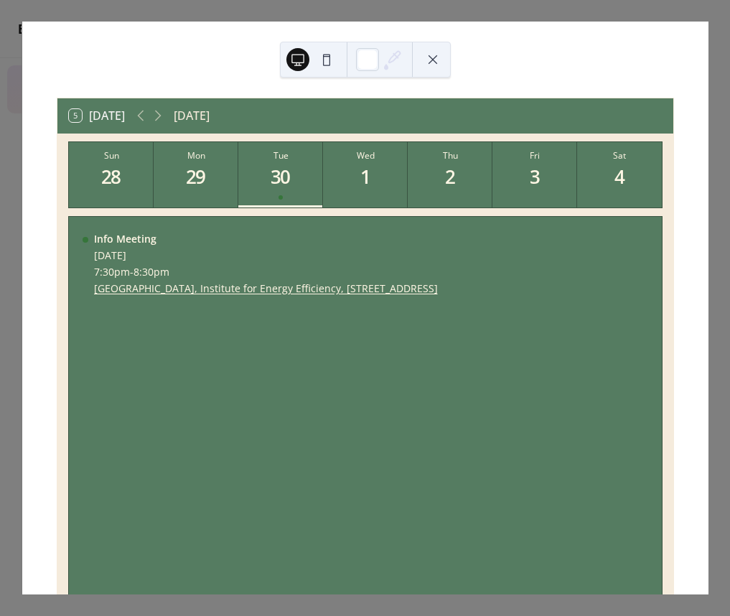
click at [434, 57] on button at bounding box center [432, 59] width 23 height 23
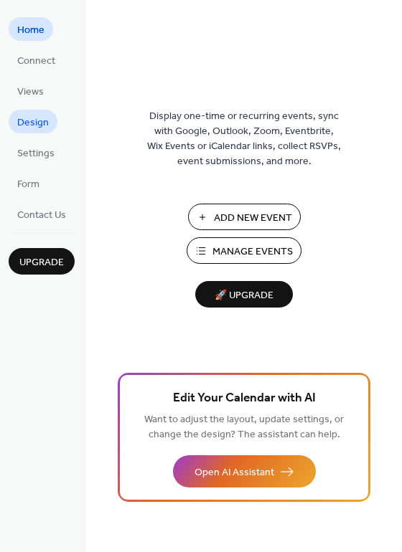
click at [32, 118] on span "Design" at bounding box center [33, 123] width 32 height 15
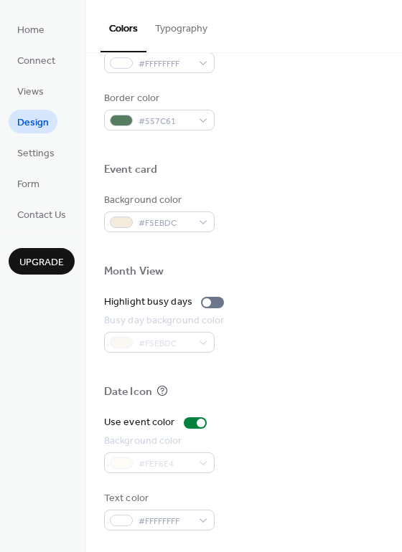
scroll to position [614, 0]
click at [166, 466] on div "#FEF6E4" at bounding box center [159, 463] width 110 height 21
click at [198, 423] on div at bounding box center [201, 423] width 9 height 9
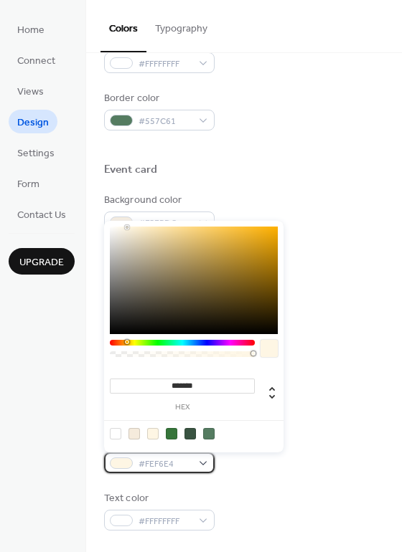
click at [186, 463] on span "#FEF6E4" at bounding box center [164, 464] width 53 height 15
click at [194, 433] on div at bounding box center [189, 433] width 11 height 11
type input "*******"
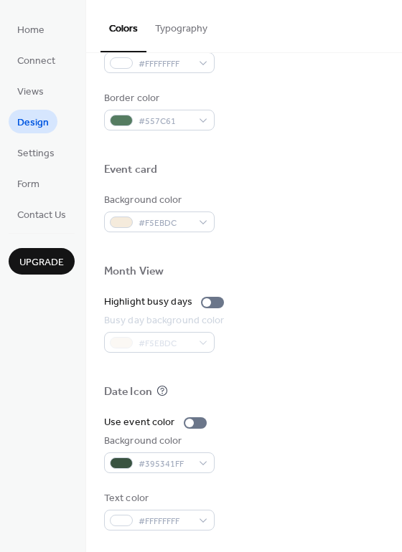
click at [296, 463] on div "Background color #395341FF" at bounding box center [244, 453] width 280 height 39
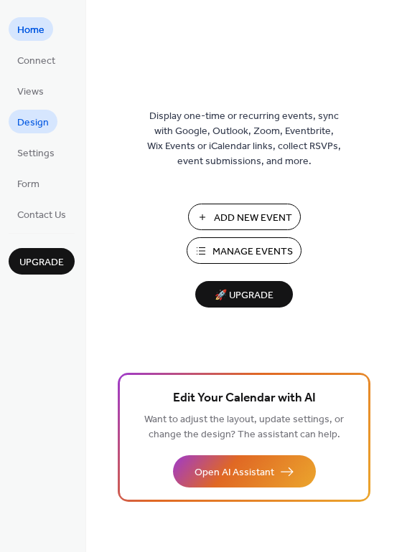
click at [34, 121] on span "Design" at bounding box center [33, 123] width 32 height 15
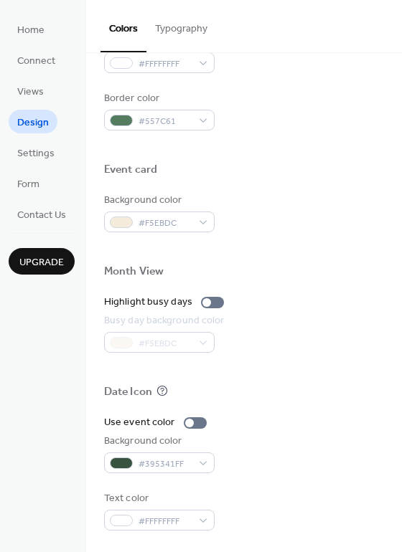
scroll to position [614, 0]
click at [187, 424] on div at bounding box center [189, 423] width 9 height 9
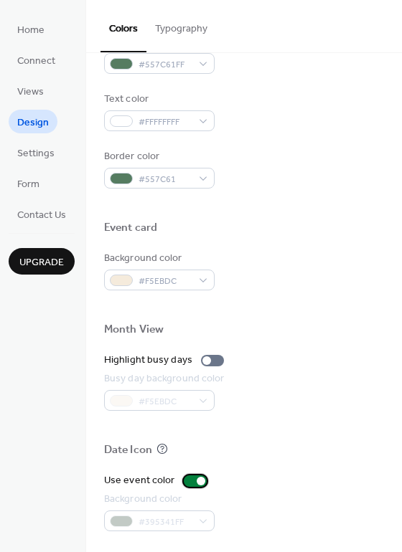
scroll to position [555, 0]
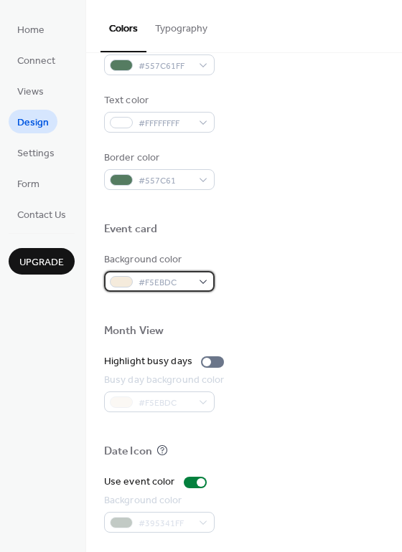
click at [177, 285] on span "#F5EBDC" at bounding box center [164, 283] width 53 height 15
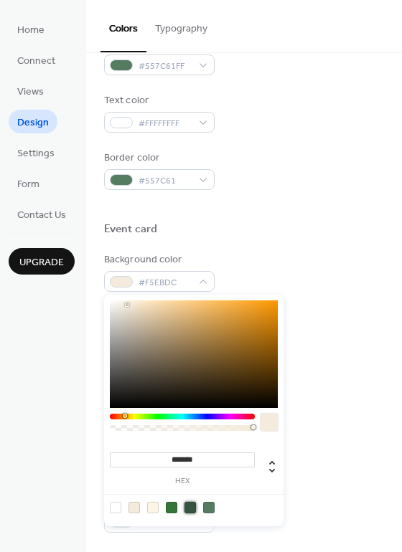
click at [189, 508] on div at bounding box center [189, 507] width 11 height 11
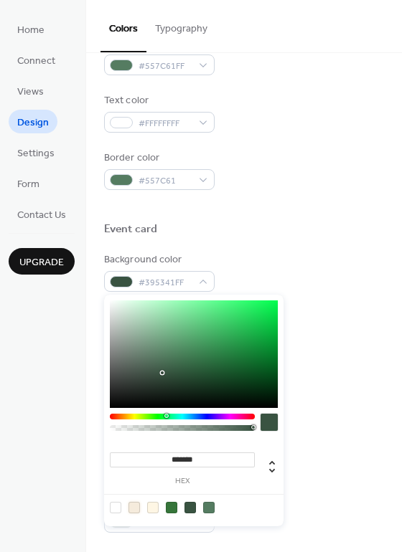
click at [137, 507] on div at bounding box center [133, 507] width 11 height 11
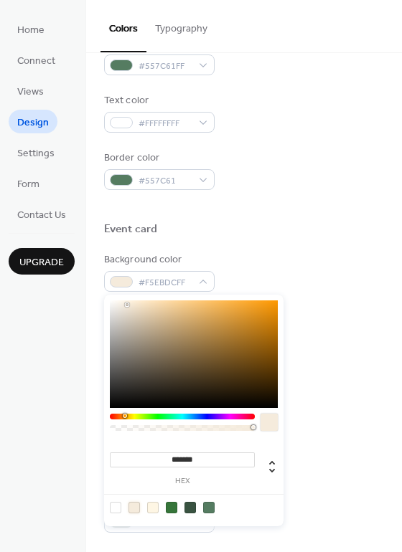
click at [156, 509] on div at bounding box center [152, 507] width 11 height 11
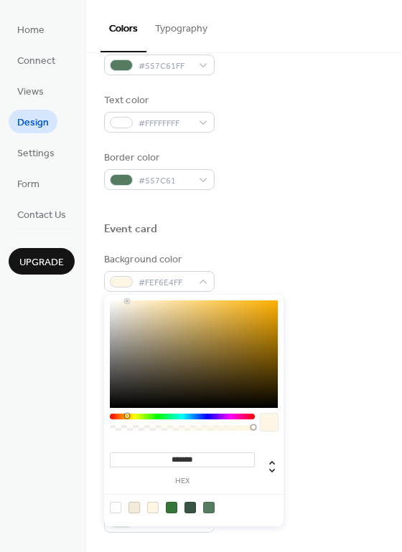
click at [137, 507] on div at bounding box center [133, 507] width 11 height 11
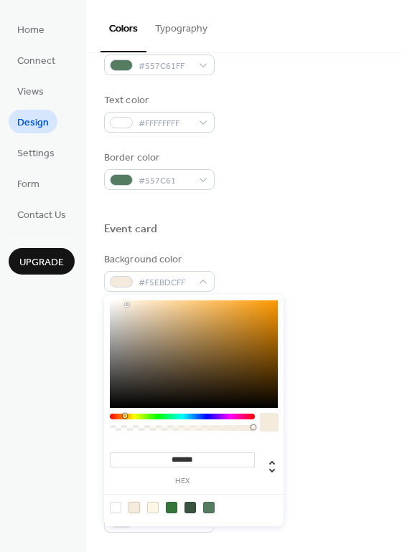
click at [193, 507] on div at bounding box center [189, 507] width 11 height 11
type input "*******"
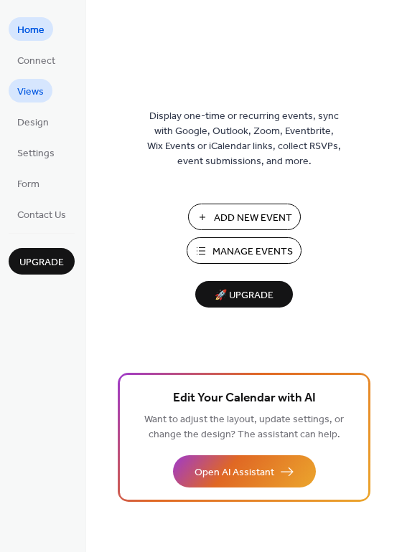
click at [35, 96] on span "Views" at bounding box center [30, 92] width 27 height 15
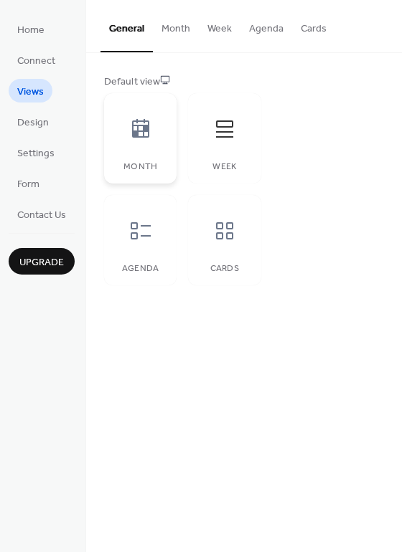
click at [152, 126] on div at bounding box center [140, 129] width 43 height 43
click at [136, 248] on div at bounding box center [140, 230] width 43 height 43
click at [265, 33] on button "Agenda" at bounding box center [266, 25] width 52 height 51
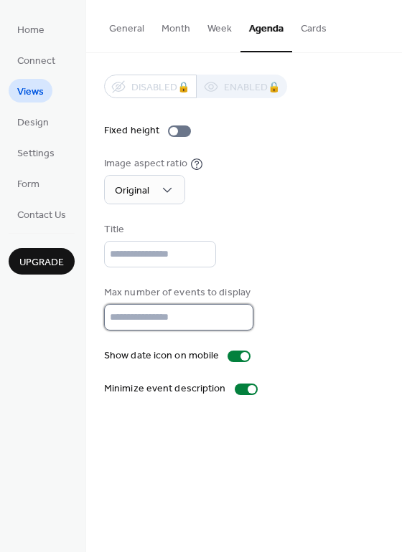
click at [153, 318] on input "**" at bounding box center [178, 317] width 149 height 27
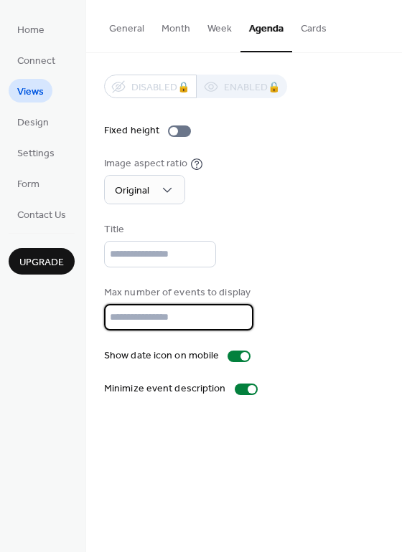
click at [153, 318] on input "**" at bounding box center [178, 317] width 149 height 27
type input "*"
click at [124, 319] on input "*" at bounding box center [178, 317] width 149 height 27
type input "*"
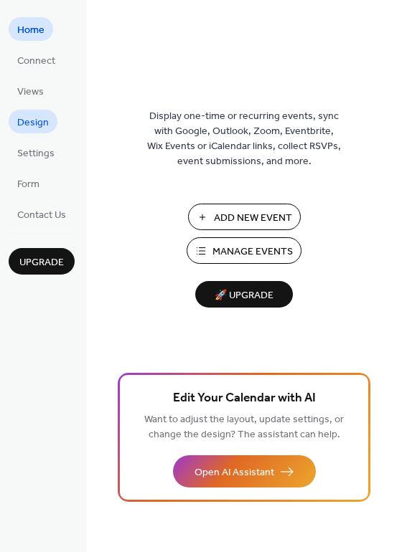
click at [31, 133] on link "Design" at bounding box center [33, 122] width 49 height 24
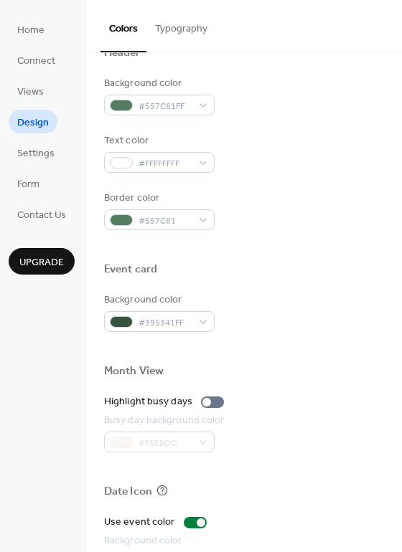
scroll to position [484, 0]
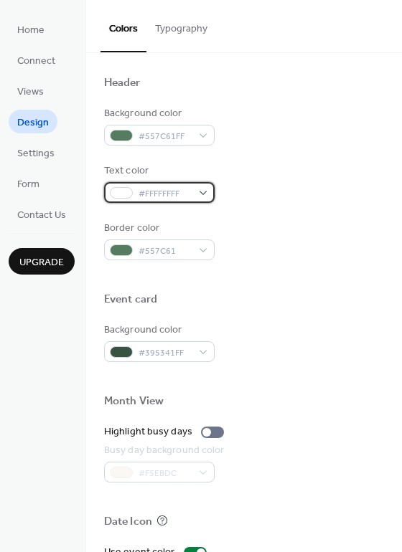
click at [166, 189] on span "#FFFFFFFF" at bounding box center [164, 194] width 53 height 15
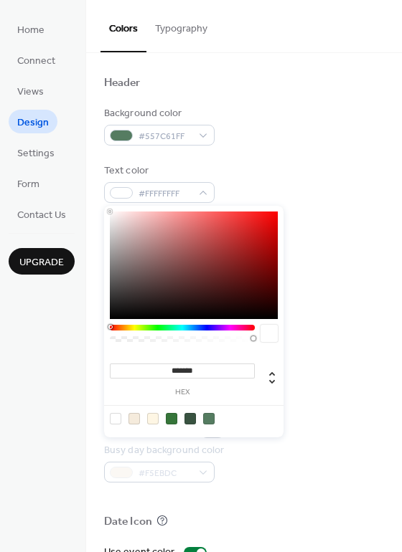
drag, startPoint x: 109, startPoint y: 209, endPoint x: 115, endPoint y: 303, distance: 93.4
click at [115, 303] on div "******* hex" at bounding box center [193, 322] width 179 height 232
click at [112, 316] on div at bounding box center [194, 266] width 168 height 108
click at [113, 418] on div at bounding box center [115, 418] width 11 height 11
type input "*******"
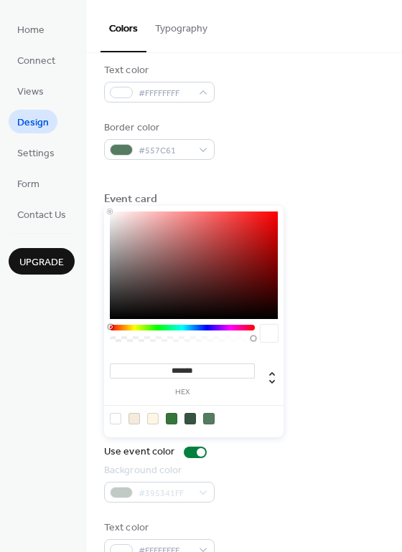
scroll to position [603, 0]
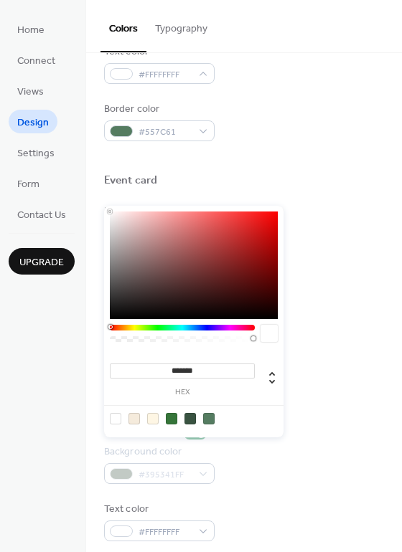
click at [310, 282] on div "Month View" at bounding box center [244, 285] width 280 height 19
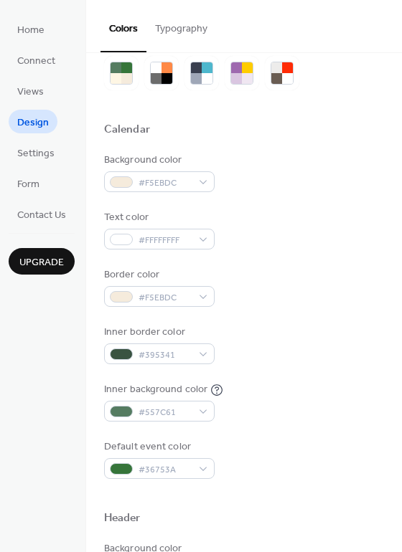
scroll to position [39, 0]
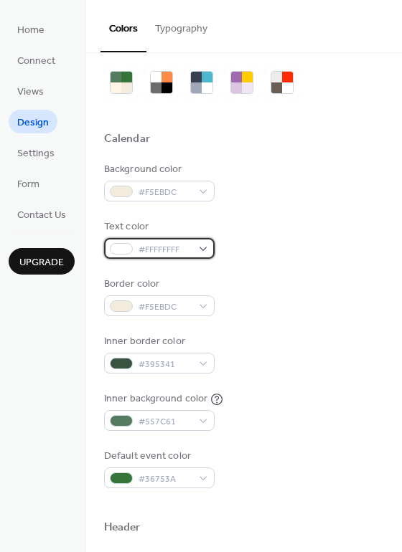
click at [189, 250] on span "#FFFFFFFF" at bounding box center [164, 250] width 53 height 15
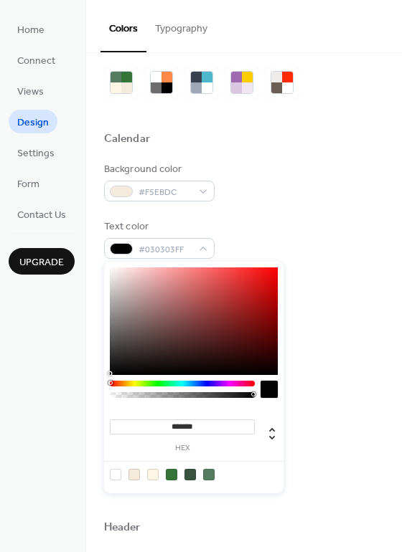
click at [112, 374] on div at bounding box center [194, 322] width 168 height 108
click at [277, 375] on div at bounding box center [194, 322] width 168 height 108
drag, startPoint x: 277, startPoint y: 375, endPoint x: 281, endPoint y: 383, distance: 9.6
click at [281, 383] on div "******* hex" at bounding box center [193, 378] width 179 height 232
click at [278, 353] on div "******* hex" at bounding box center [193, 378] width 179 height 232
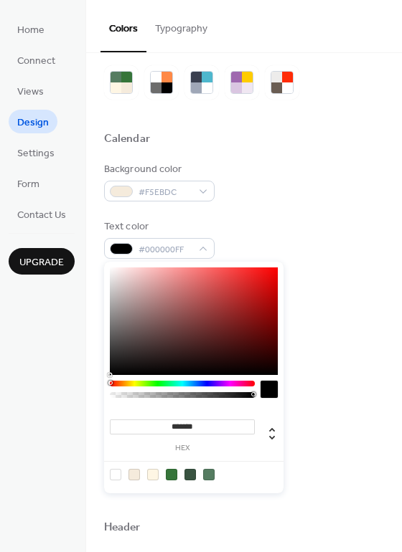
click at [276, 374] on div at bounding box center [194, 322] width 168 height 108
click at [112, 375] on div "******* hex" at bounding box center [193, 378] width 179 height 232
click at [110, 373] on div at bounding box center [194, 322] width 168 height 108
type input "*******"
click at [276, 374] on div at bounding box center [194, 322] width 168 height 108
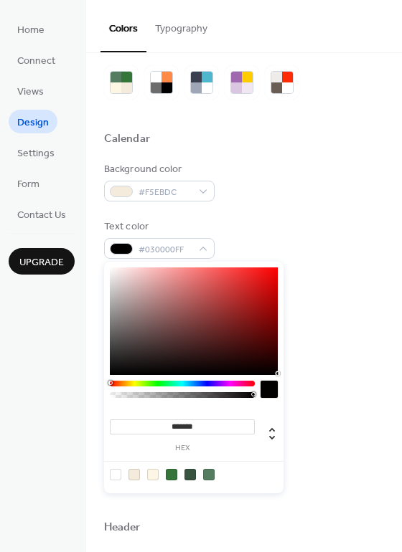
click at [269, 393] on div at bounding box center [268, 389] width 17 height 17
drag, startPoint x: 269, startPoint y: 393, endPoint x: 245, endPoint y: 470, distance: 80.6
click at [245, 470] on div "******* hex" at bounding box center [193, 378] width 179 height 232
click at [241, 479] on div at bounding box center [194, 474] width 182 height 27
click at [310, 270] on div "Background color #F5EBDC Text color #030000FF Border color #F5EBDC Inner border…" at bounding box center [244, 325] width 280 height 326
